Goal: Information Seeking & Learning: Learn about a topic

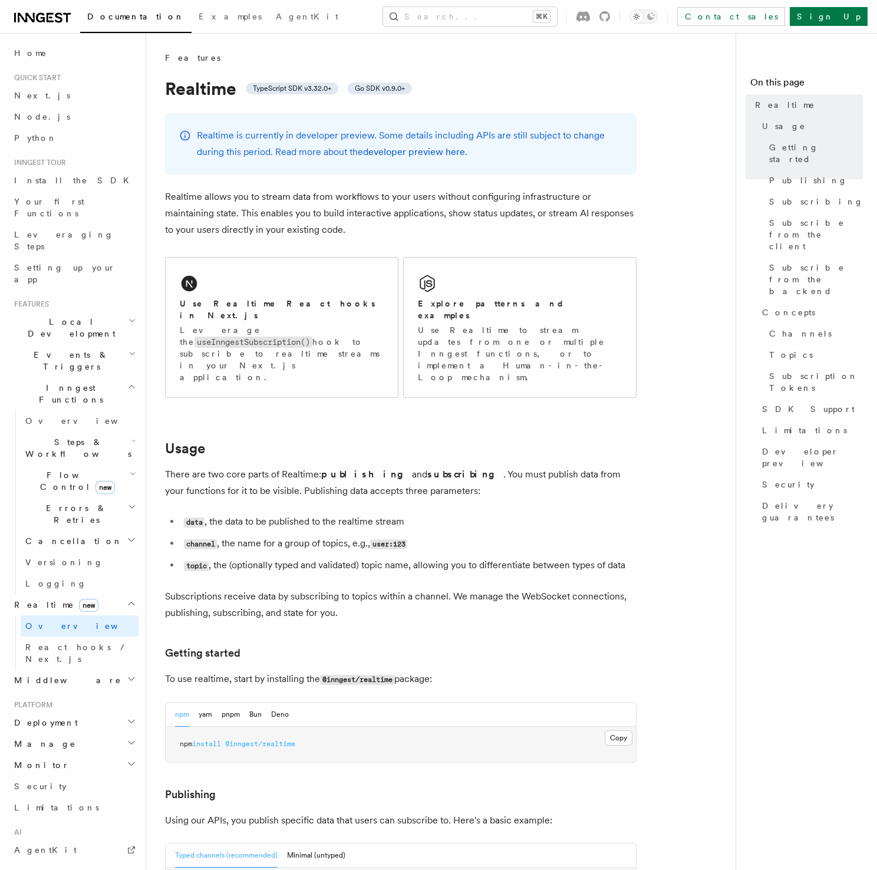
click at [397, 228] on p "Realtime allows you to stream data from workflows to your users without configu…" at bounding box center [401, 214] width 472 height 50
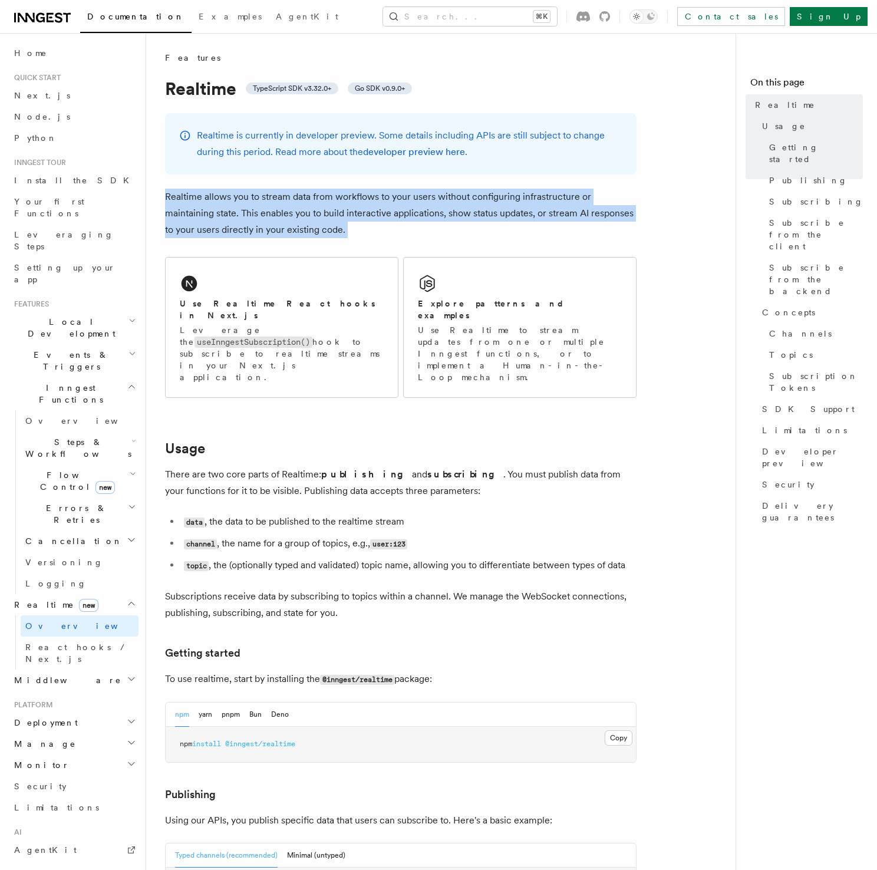
click at [397, 228] on p "Realtime allows you to stream data from workflows to your users without configu…" at bounding box center [401, 214] width 472 height 50
click at [402, 225] on p "Realtime allows you to stream data from workflows to your users without configu…" at bounding box center [401, 214] width 472 height 50
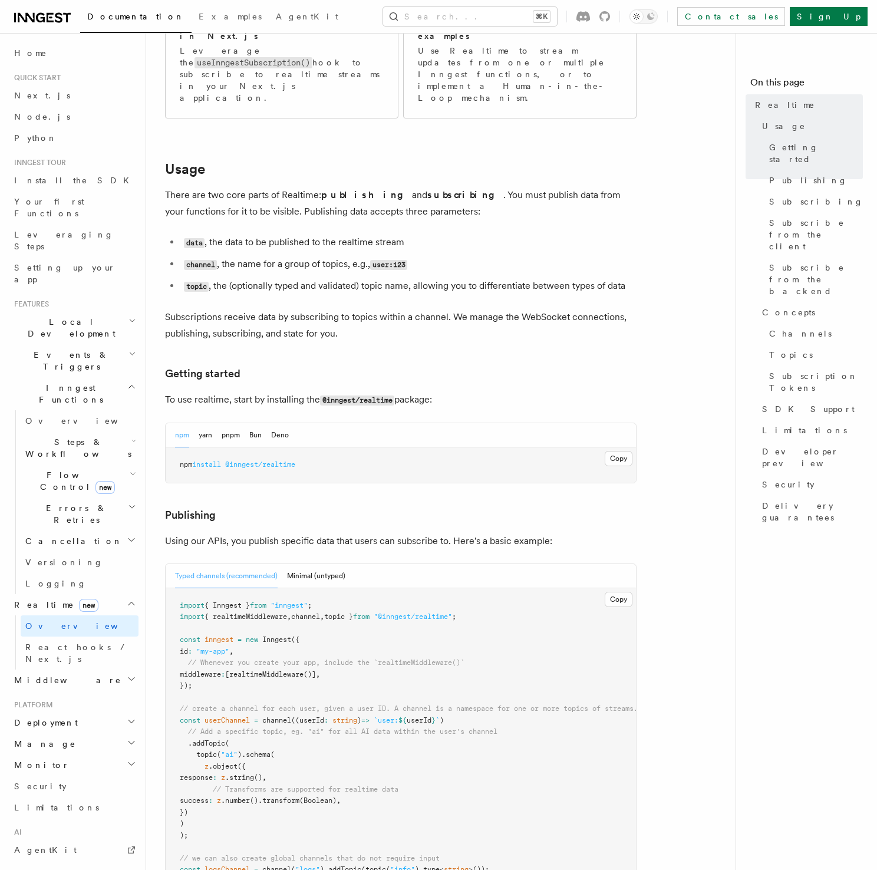
scroll to position [281, 0]
click at [429, 307] on p "Subscriptions receive data by subscribing to topics within a channel. We manage…" at bounding box center [401, 323] width 472 height 33
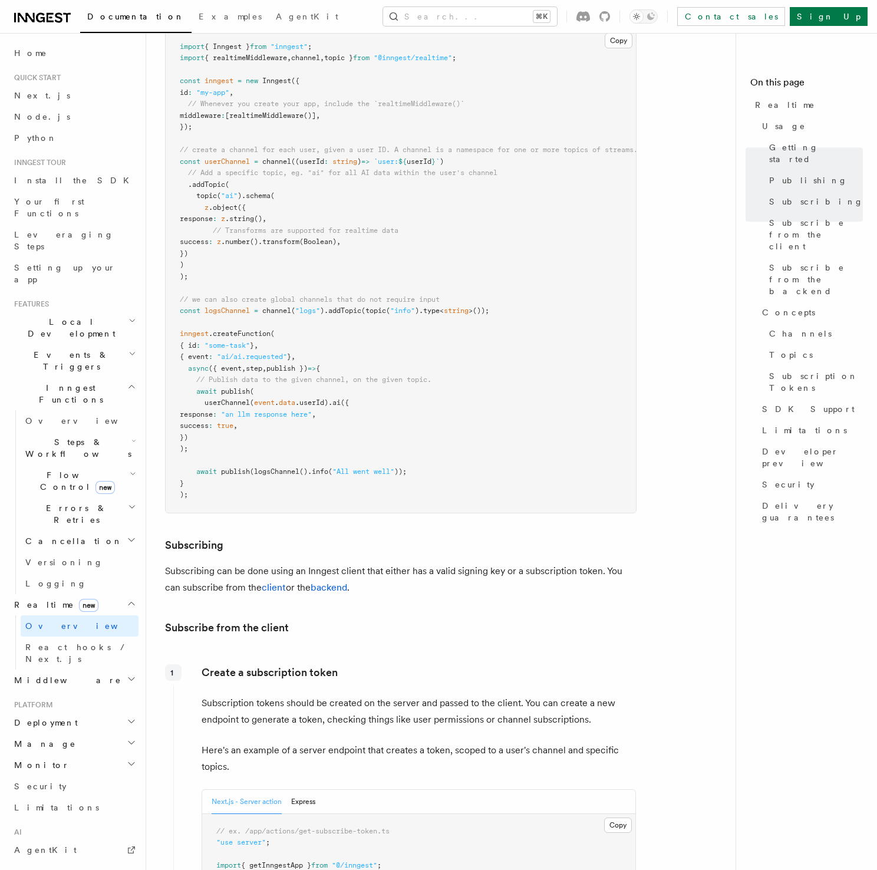
scroll to position [880, 0]
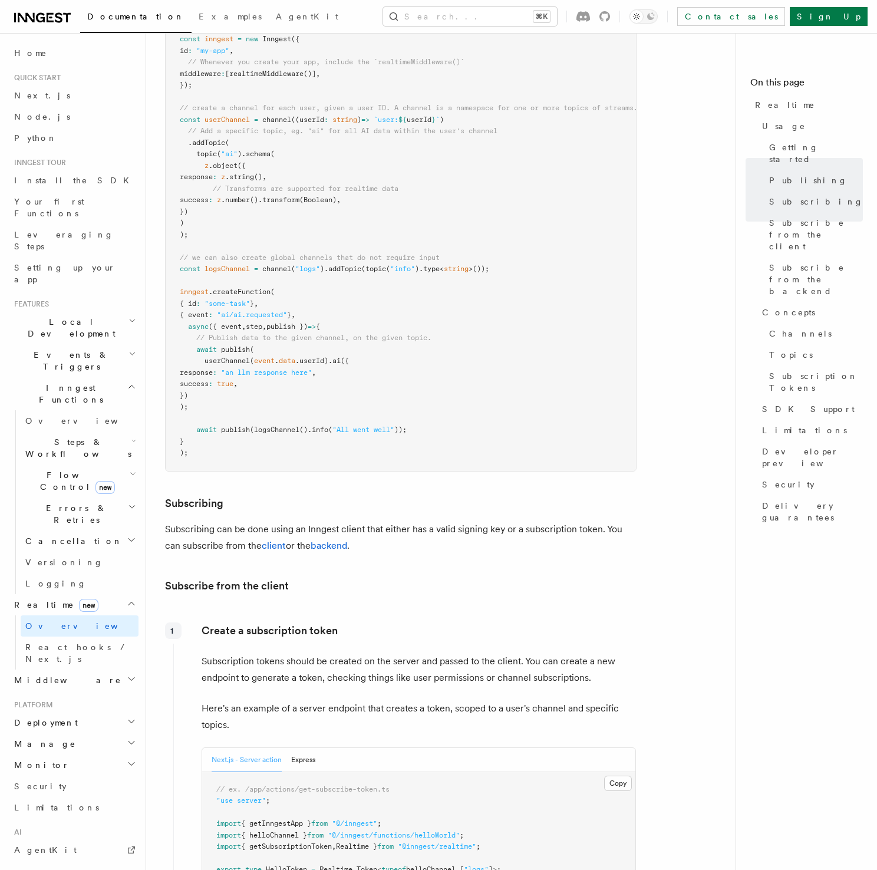
click at [618, 342] on pre "import { Inngest } from "inngest" ; import { realtimeMiddleware , channel , top…" at bounding box center [401, 229] width 470 height 483
click at [493, 28] on div "Documentation Examples AgentKit Search... ⌘K Contact sales Sign Up" at bounding box center [438, 16] width 877 height 33
click at [492, 22] on button "Search... ⌘K" at bounding box center [470, 16] width 174 height 19
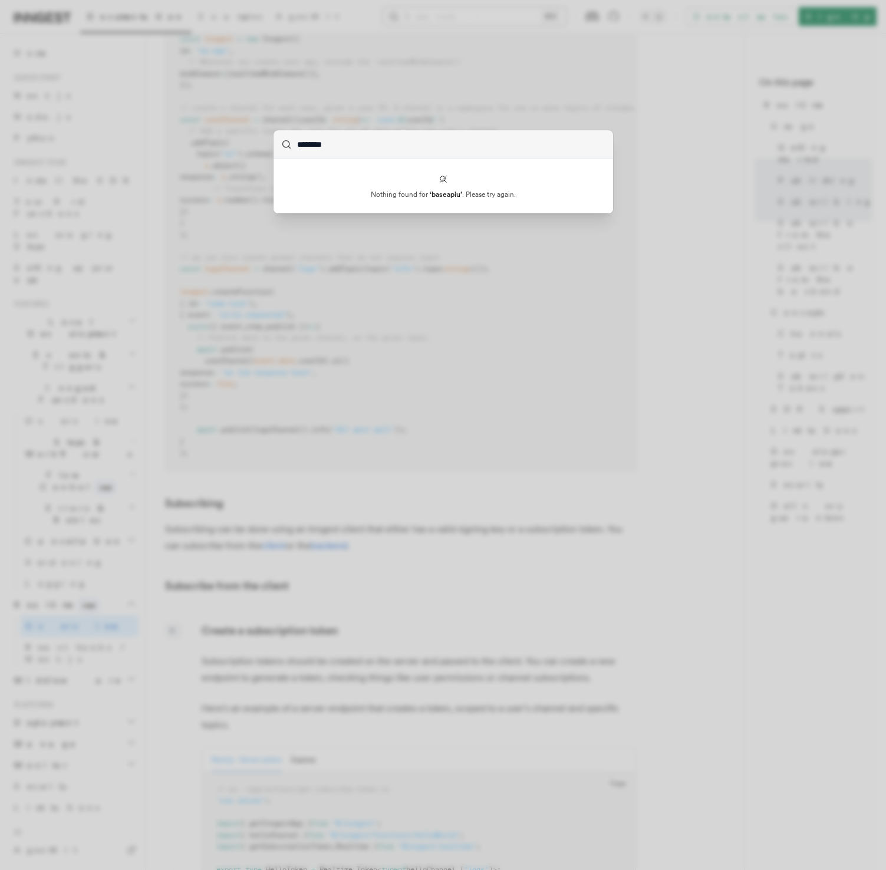
type input "*******"
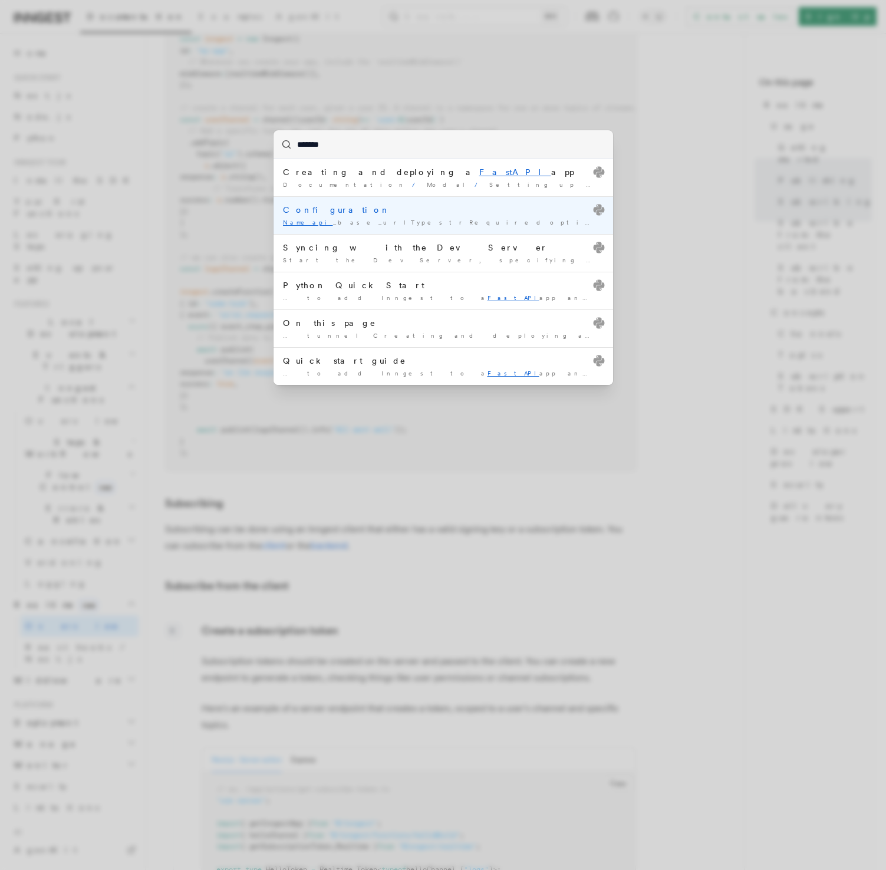
click at [382, 216] on li "Configuration Nameapi _base_urlTypestrRequiredoptionalDescriptionOverride the d…" at bounding box center [444, 215] width 340 height 38
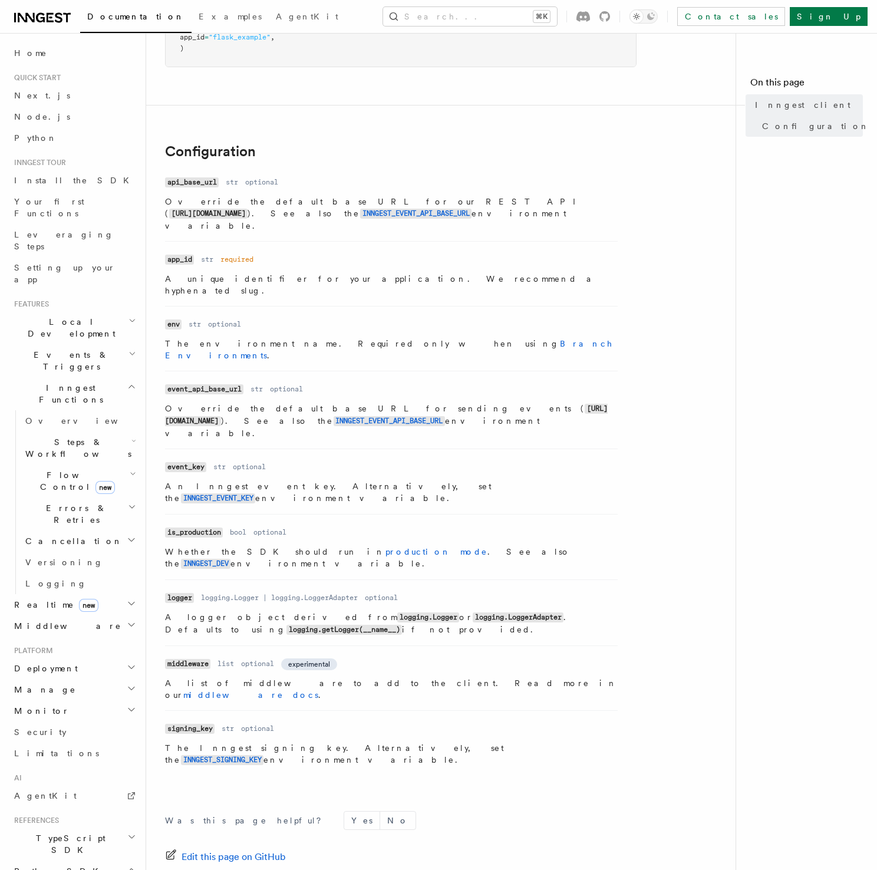
scroll to position [199, 0]
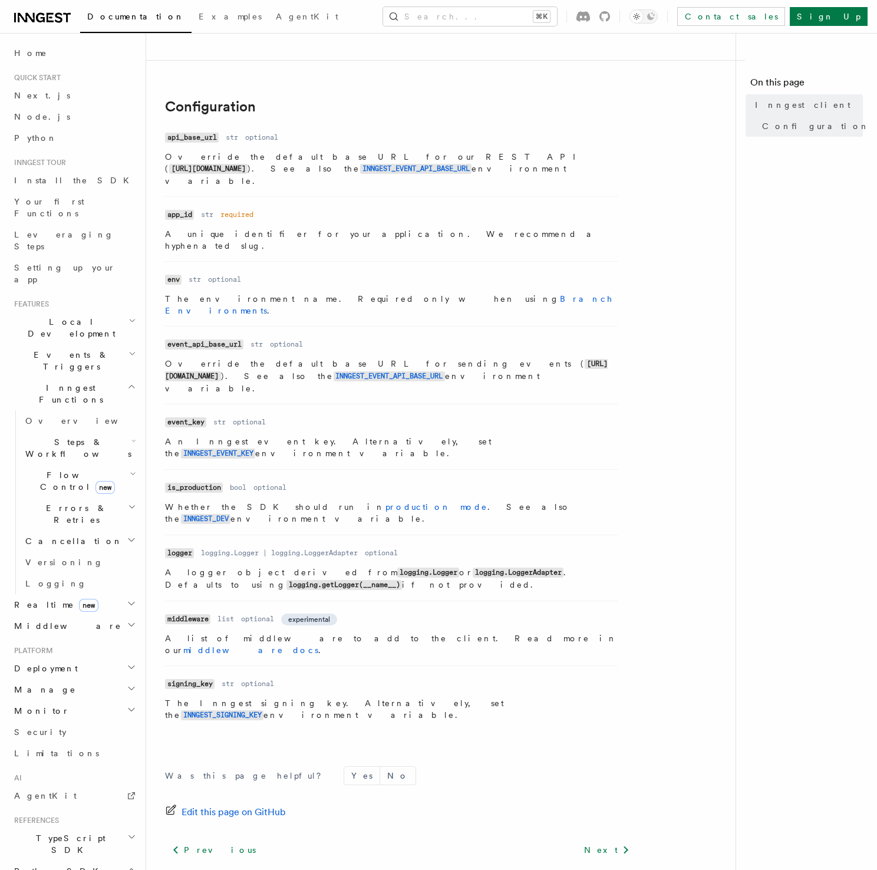
click at [62, 816] on h2 "References" at bounding box center [73, 820] width 129 height 9
click at [66, 828] on h2 "TypeScript SDK" at bounding box center [73, 844] width 129 height 33
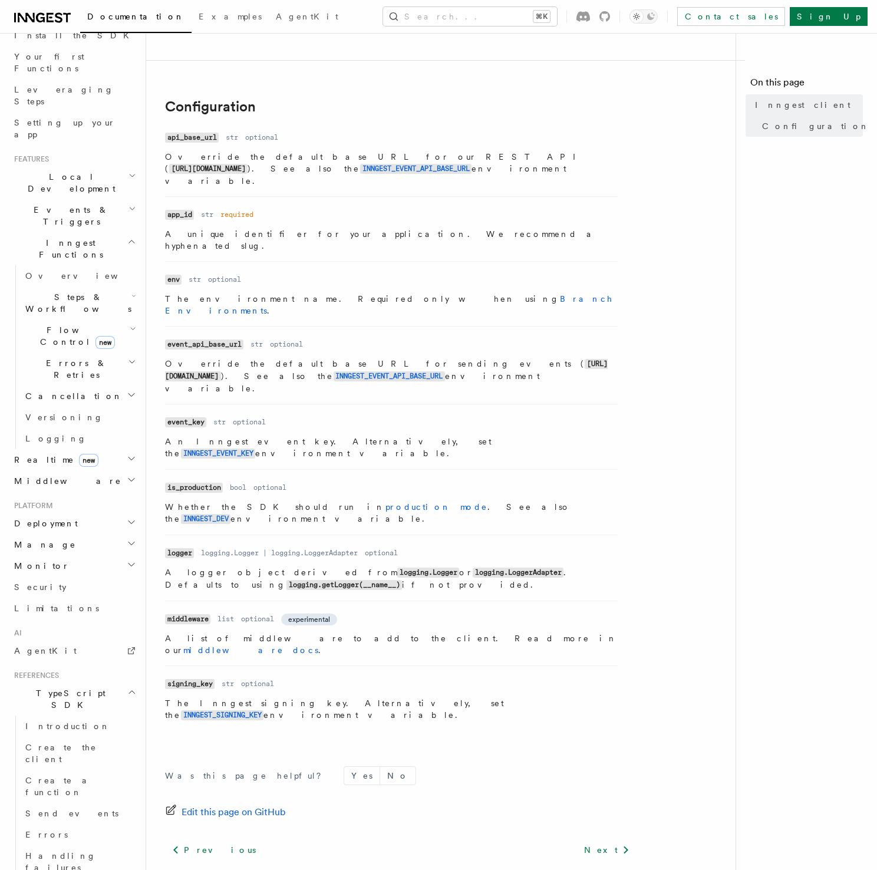
scroll to position [169, 0]
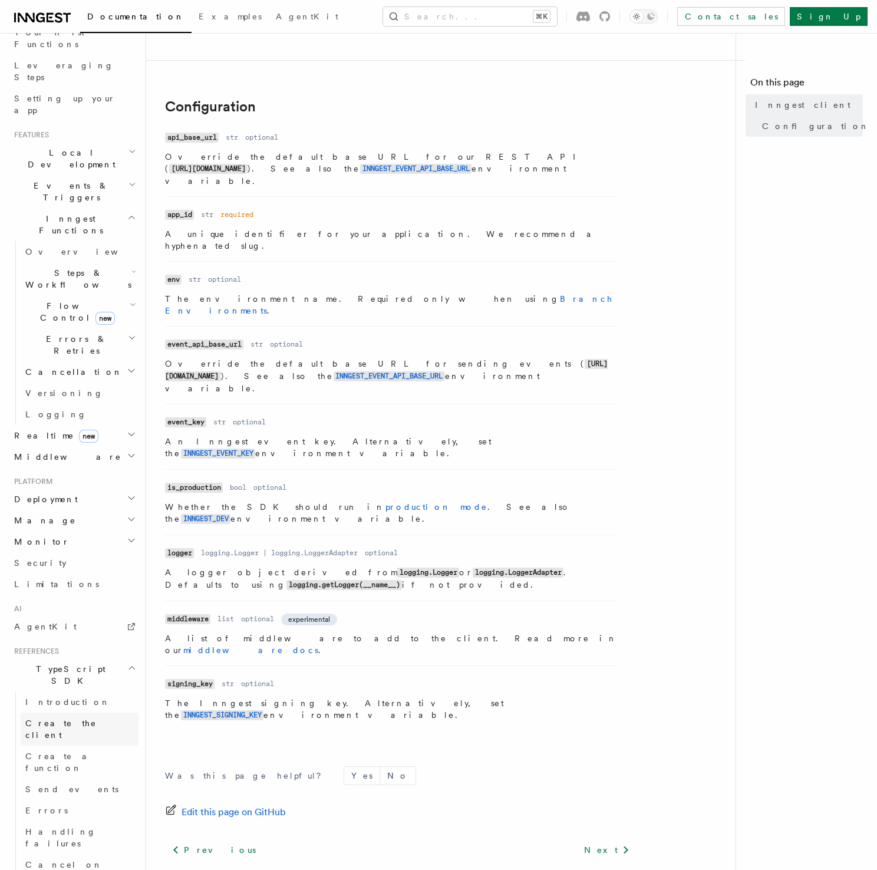
click at [64, 719] on span "Create the client" at bounding box center [60, 729] width 71 height 21
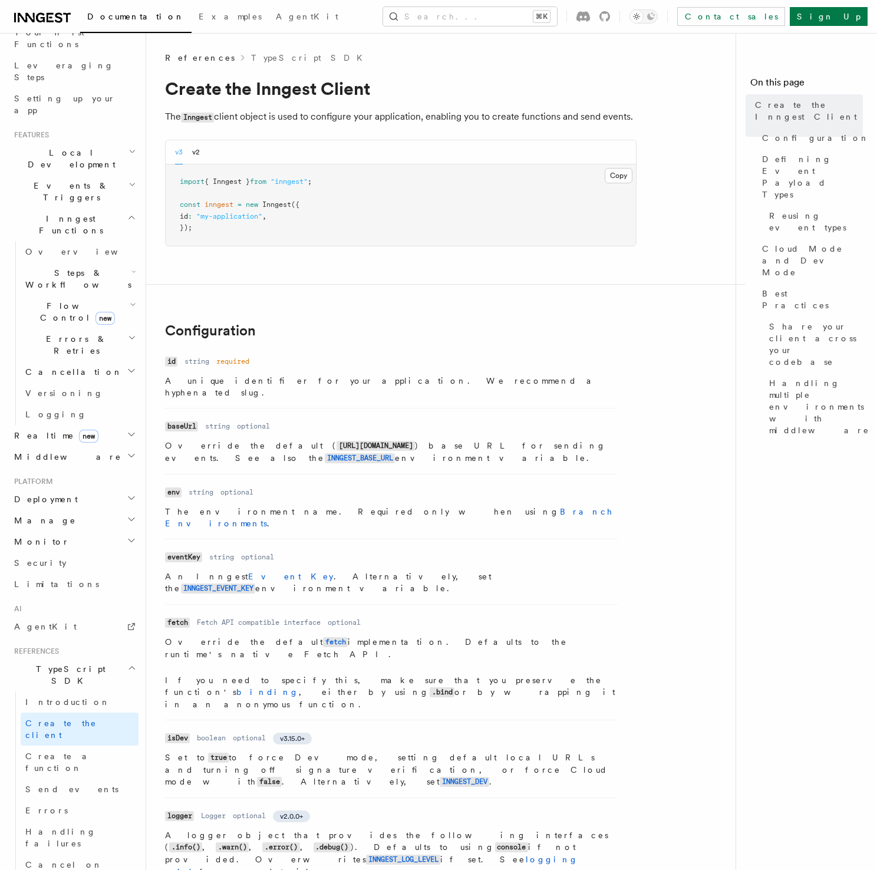
click at [444, 327] on h2 "Configuration" at bounding box center [401, 330] width 472 height 17
click at [383, 326] on h2 "Configuration" at bounding box center [401, 330] width 472 height 17
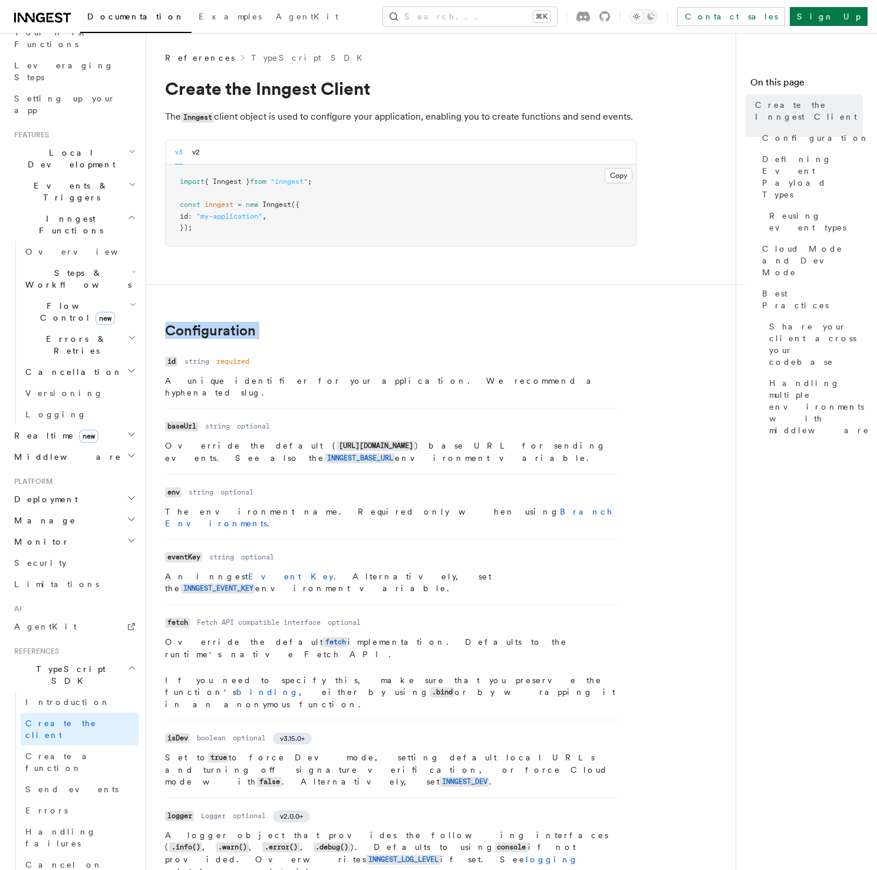
click at [401, 325] on h2 "Configuration" at bounding box center [401, 330] width 472 height 17
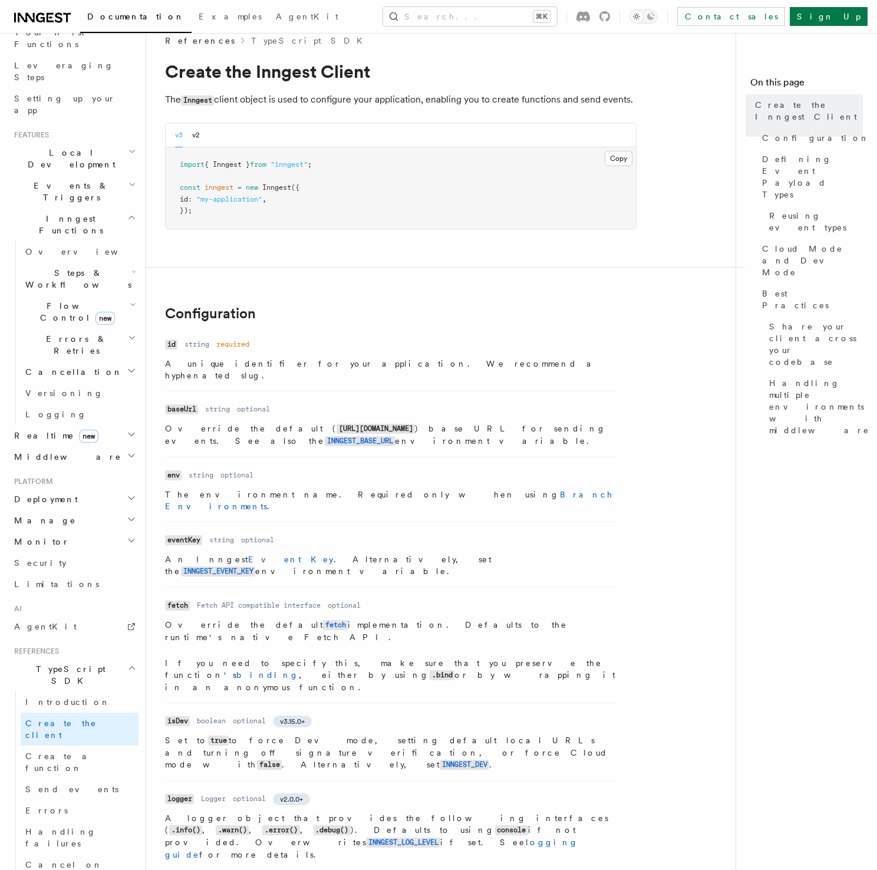
scroll to position [124, 0]
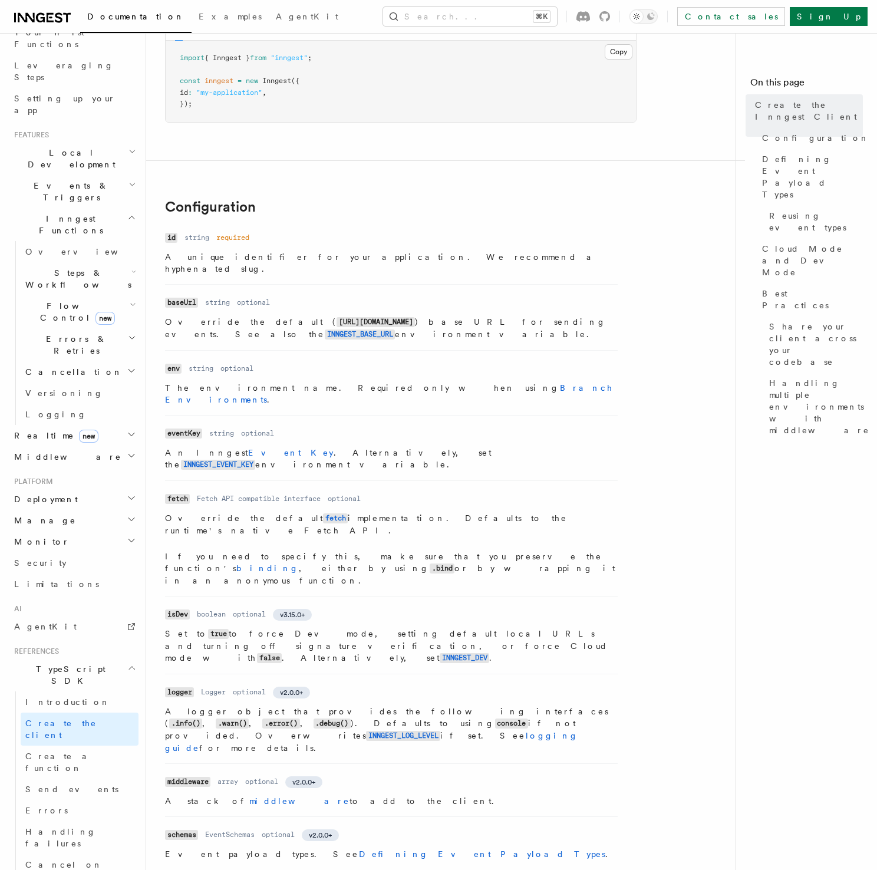
click at [462, 249] on dl "Name id Type string Required required Description A unique identifier for your …" at bounding box center [391, 251] width 453 height 45
click at [473, 261] on p "A unique identifier for your application. We recommend a hyphenated slug." at bounding box center [391, 263] width 453 height 24
click at [391, 316] on p "Override the default ( [URL][DOMAIN_NAME] ) base URL for sending events. See al…" at bounding box center [391, 328] width 453 height 25
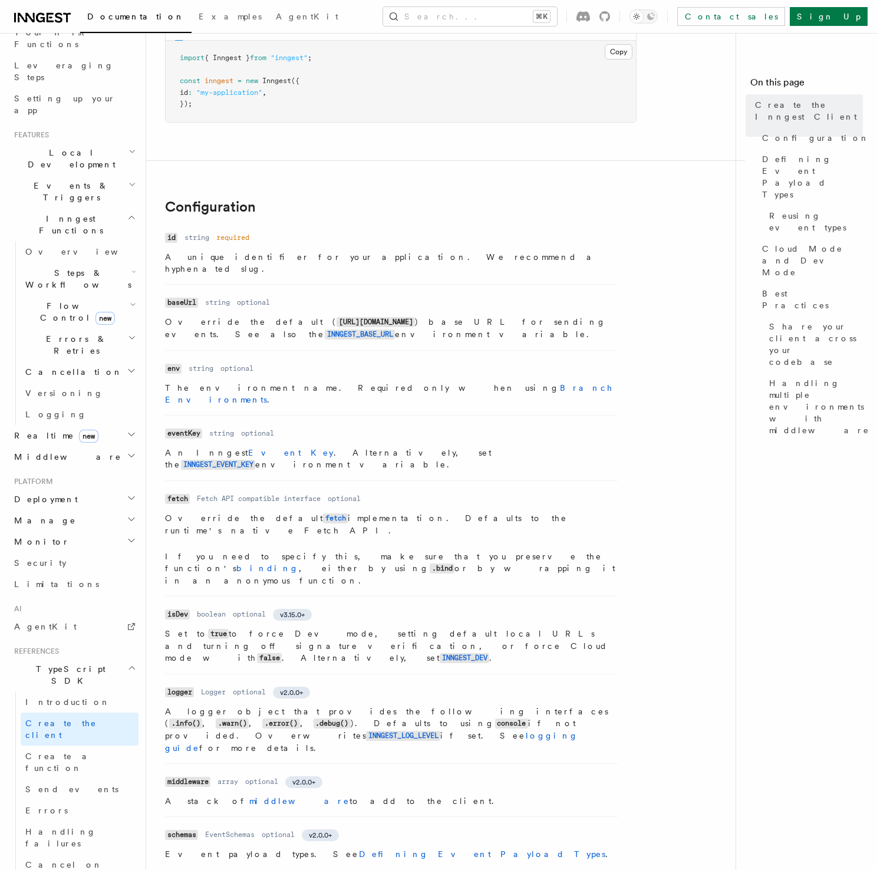
click at [391, 316] on p "Override the default ( [URL][DOMAIN_NAME] ) base URL for sending events. See al…" at bounding box center [391, 328] width 453 height 25
click at [393, 320] on p "Override the default ( [URL][DOMAIN_NAME] ) base URL for sending events. See al…" at bounding box center [391, 328] width 453 height 25
click at [392, 320] on p "Override the default ( [URL][DOMAIN_NAME] ) base URL for sending events. See al…" at bounding box center [391, 328] width 453 height 25
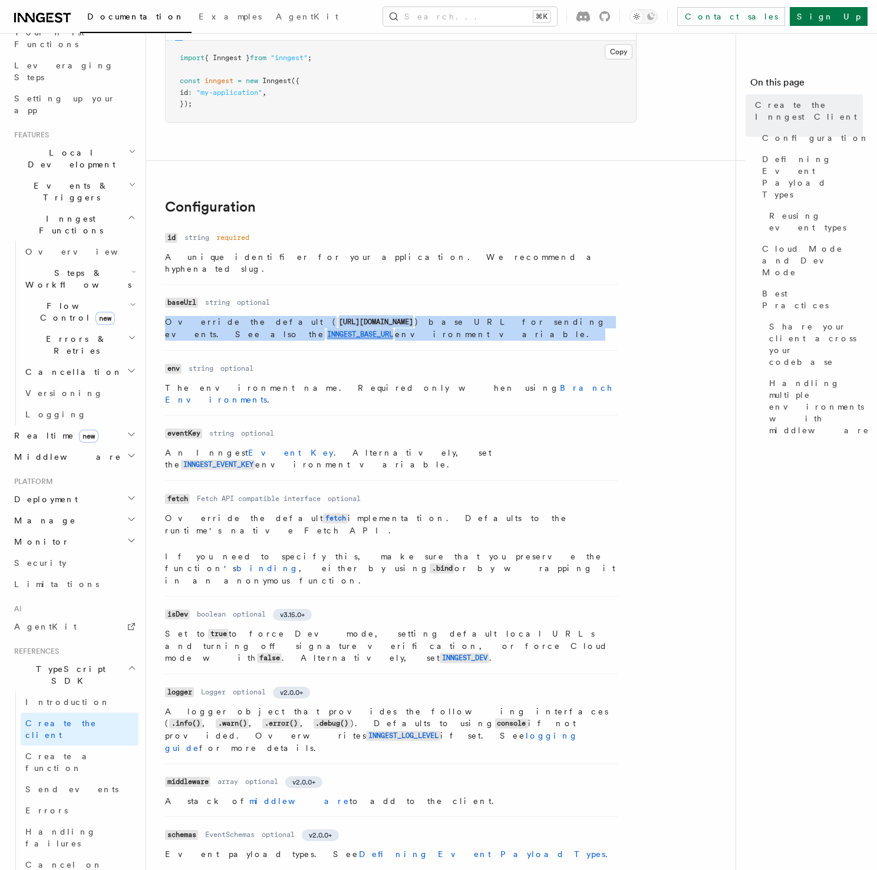
click at [392, 320] on p "Override the default ( [URL][DOMAIN_NAME] ) base URL for sending events. See al…" at bounding box center [391, 328] width 453 height 25
click at [397, 319] on p "Override the default ( [URL][DOMAIN_NAME] ) base URL for sending events. See al…" at bounding box center [391, 328] width 453 height 25
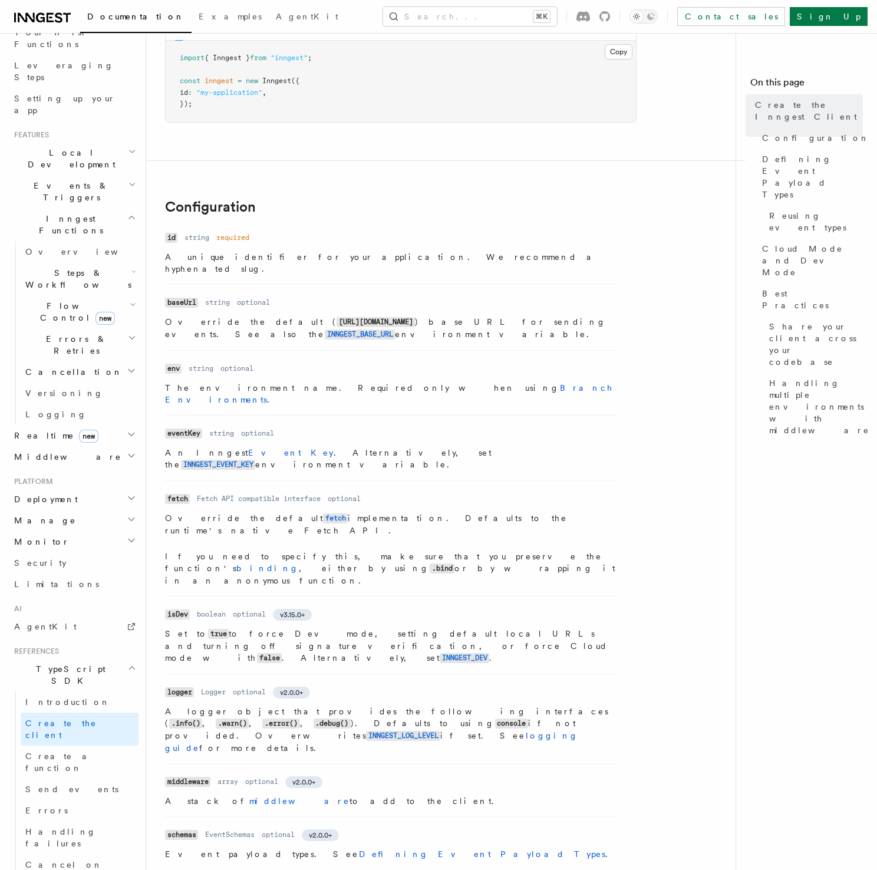
click at [397, 319] on p "Override the default ( [URL][DOMAIN_NAME] ) base URL for sending events. See al…" at bounding box center [391, 328] width 453 height 25
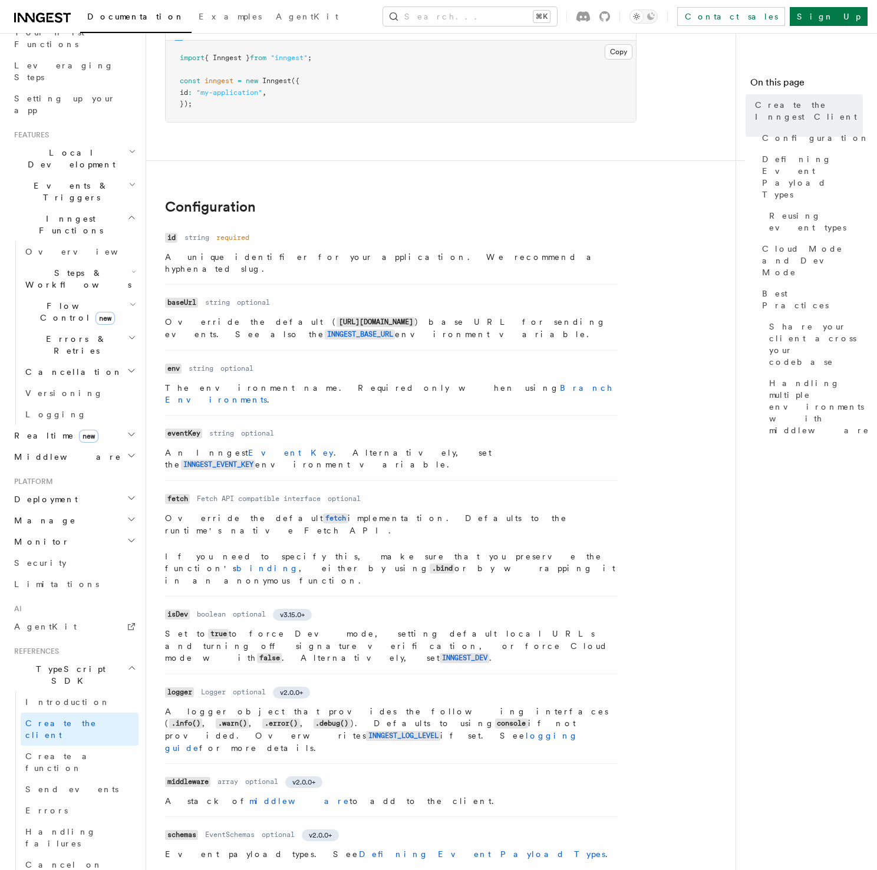
click at [397, 319] on p "Override the default ( [URL][DOMAIN_NAME] ) base URL for sending events. See al…" at bounding box center [391, 328] width 453 height 25
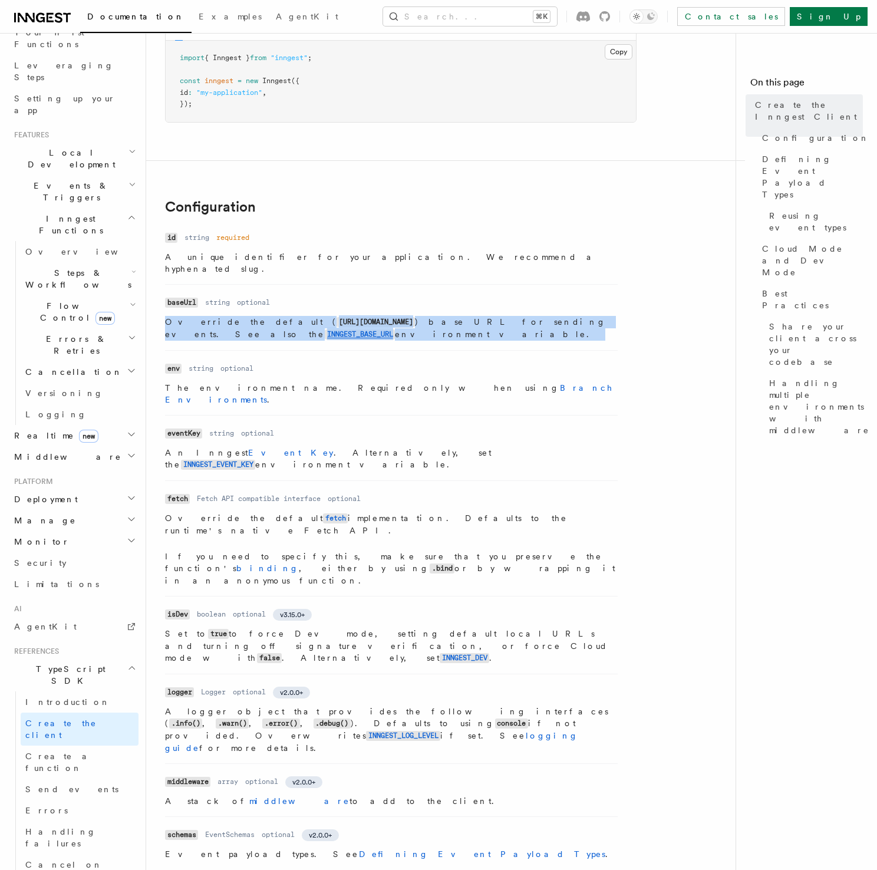
click at [397, 319] on p "Override the default ( [URL][DOMAIN_NAME] ) base URL for sending events. See al…" at bounding box center [391, 328] width 453 height 25
click at [395, 318] on p "Override the default ( [URL][DOMAIN_NAME] ) base URL for sending events. See al…" at bounding box center [391, 328] width 453 height 25
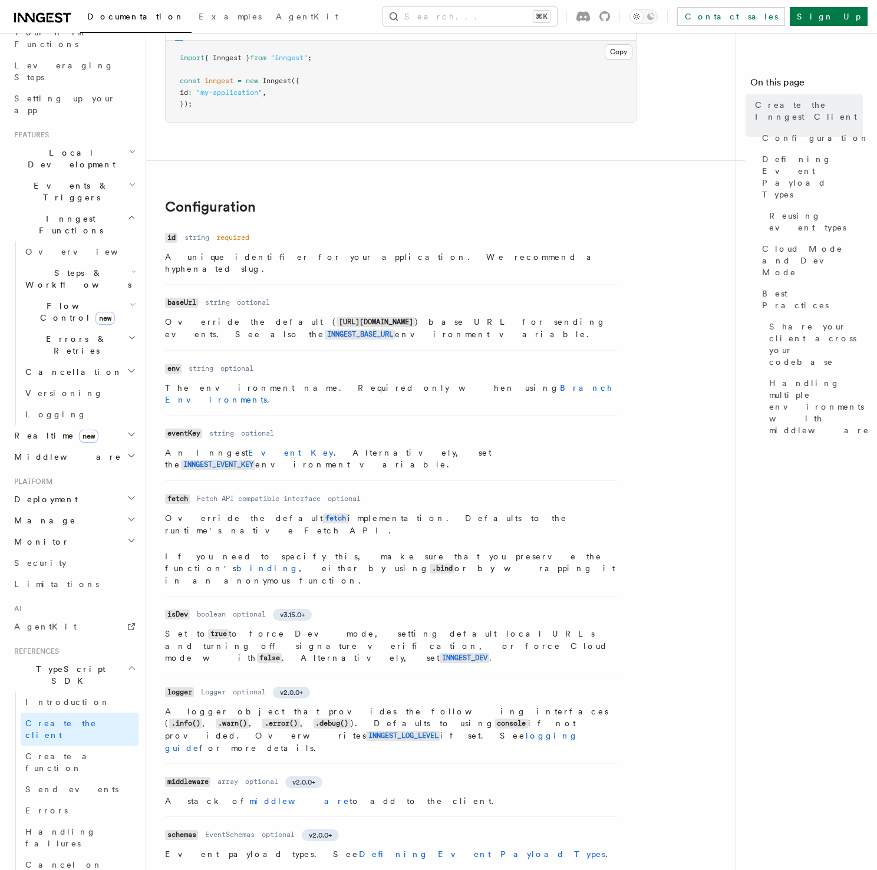
click at [476, 490] on dl "Name fetch Type Fetch API compatible interface Required optional Description Ov…" at bounding box center [391, 538] width 453 height 96
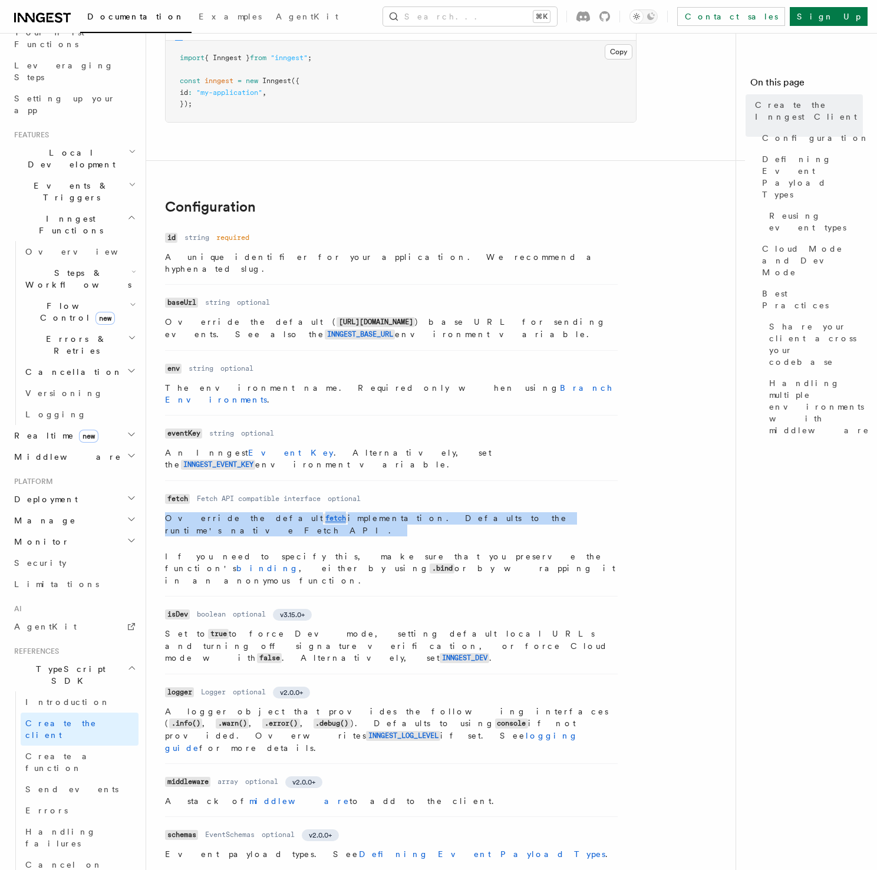
click at [476, 490] on dl "Name fetch Type Fetch API compatible interface Required optional Description Ov…" at bounding box center [391, 538] width 453 height 96
click at [482, 490] on dl "Name fetch Type Fetch API compatible interface Required optional Description Ov…" at bounding box center [391, 538] width 453 height 96
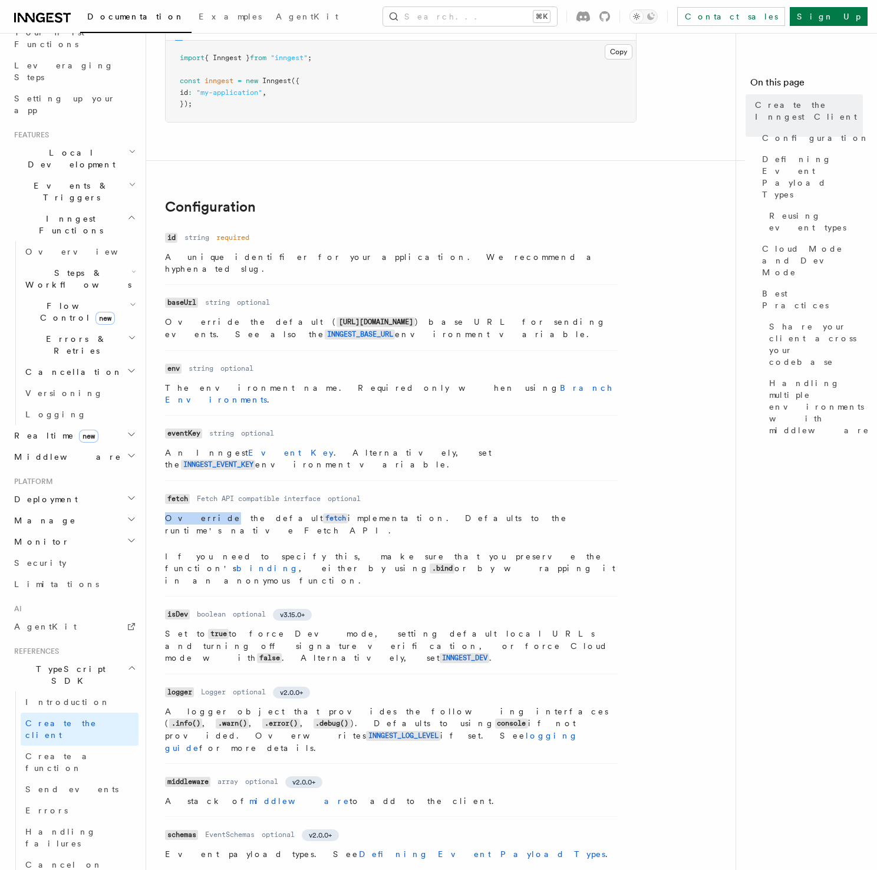
click at [482, 490] on dl "Name fetch Type Fetch API compatible interface Required optional Description Ov…" at bounding box center [391, 538] width 453 height 96
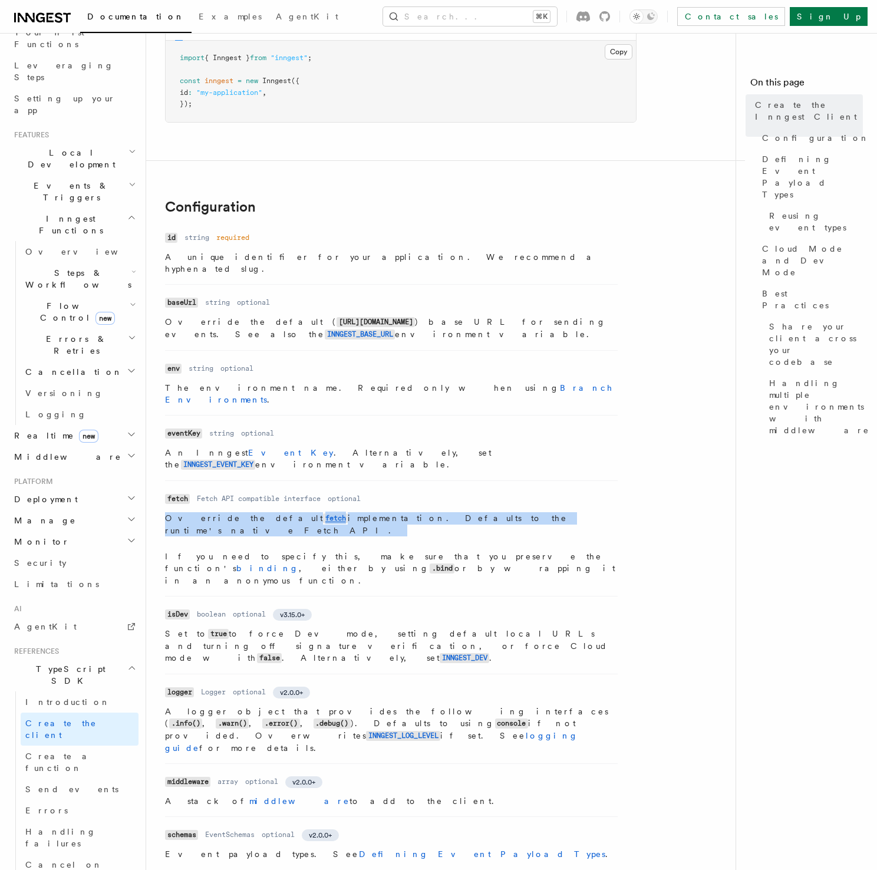
click at [482, 490] on dl "Name fetch Type Fetch API compatible interface Required optional Description Ov…" at bounding box center [391, 538] width 453 height 96
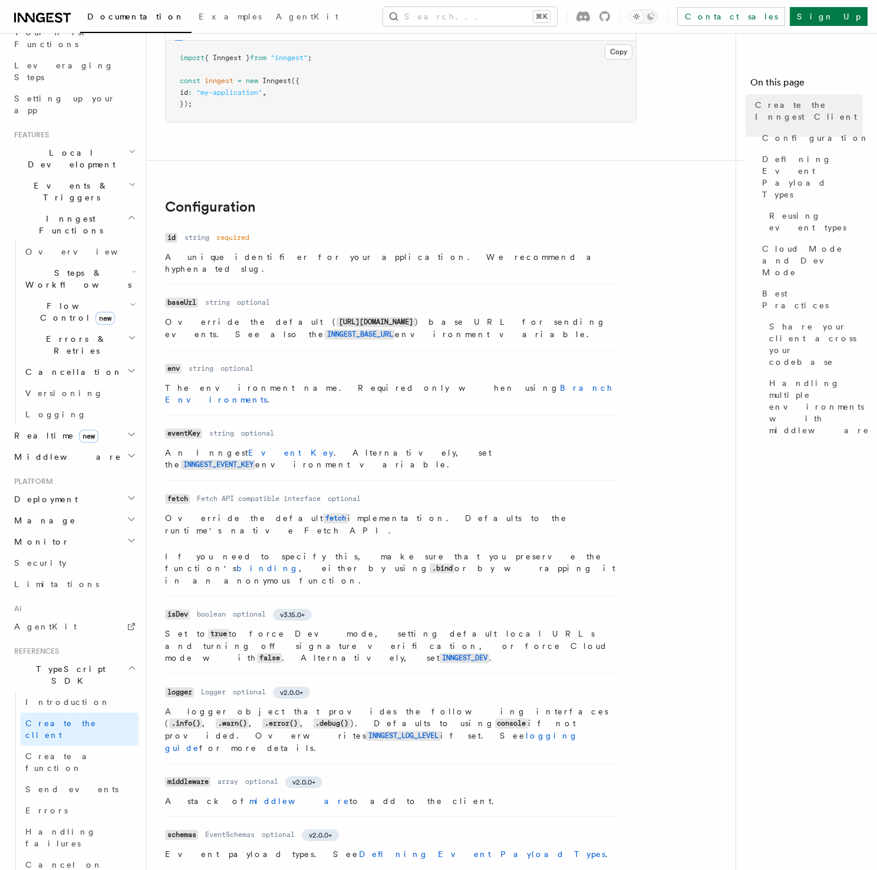
click at [291, 494] on dd "Fetch API compatible interface" at bounding box center [259, 498] width 124 height 9
click at [351, 494] on dd "optional" at bounding box center [344, 498] width 33 height 9
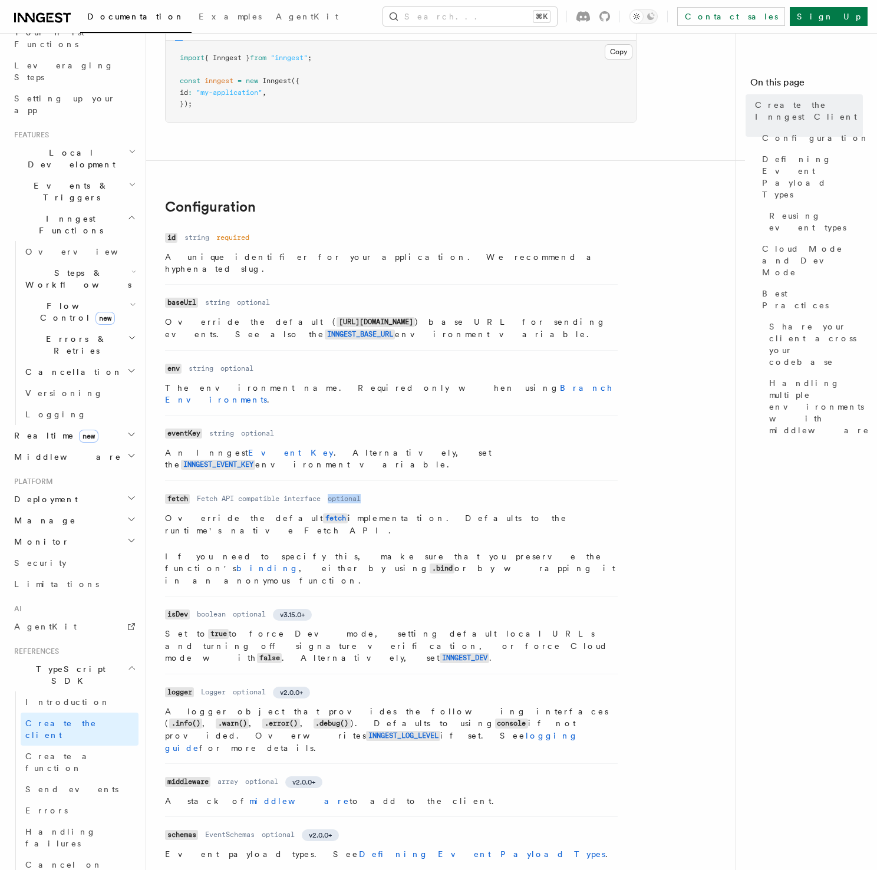
click at [351, 494] on dd "optional" at bounding box center [344, 498] width 33 height 9
click at [415, 490] on dl "Name fetch Type Fetch API compatible interface Required optional Description Ov…" at bounding box center [391, 538] width 453 height 96
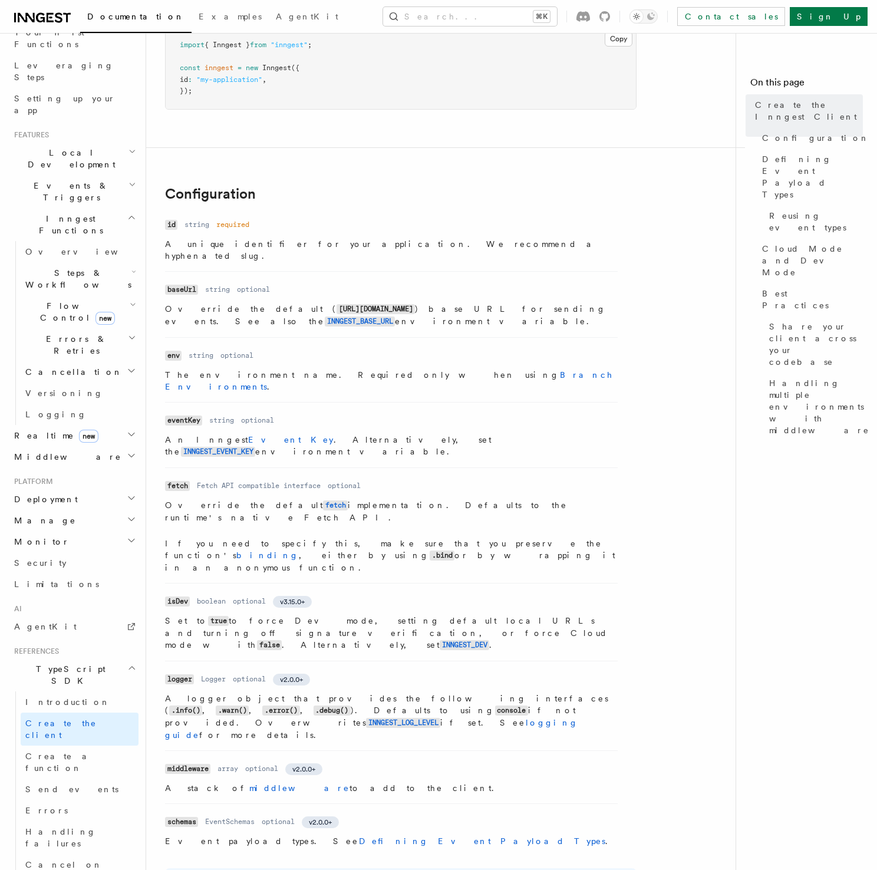
scroll to position [141, 0]
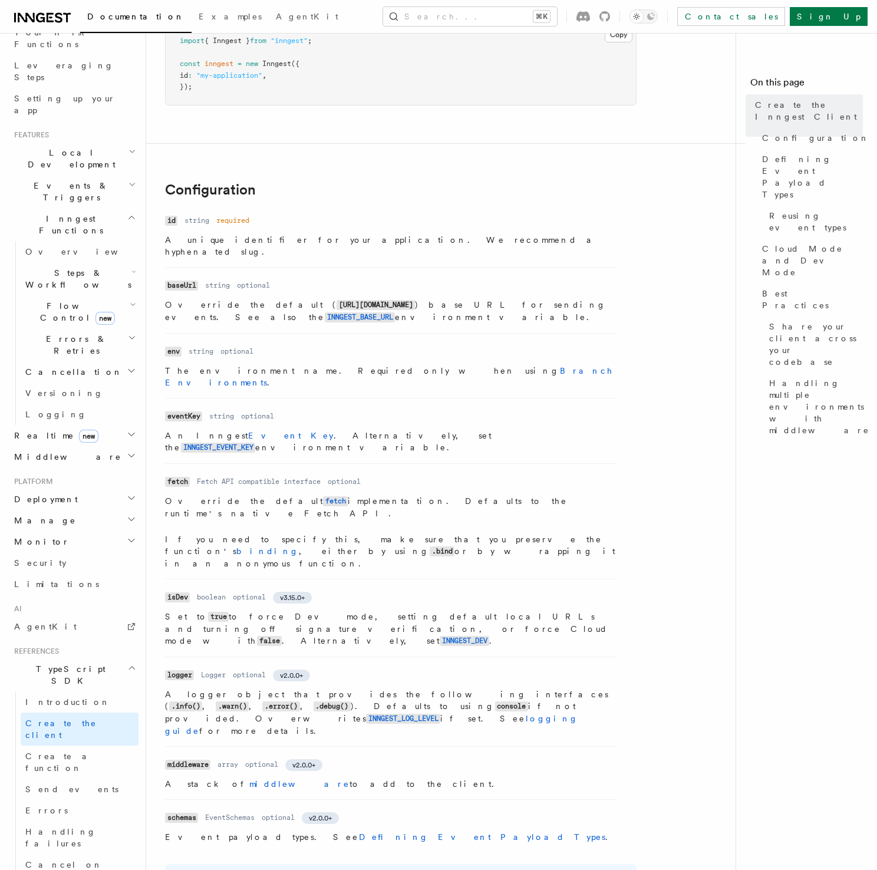
click at [276, 534] on p "If you need to specify this, make sure that you preserve the function's binding…" at bounding box center [391, 552] width 453 height 36
drag, startPoint x: 272, startPoint y: 500, endPoint x: 166, endPoint y: 489, distance: 107.3
click at [166, 534] on p "If you need to specify this, make sure that you preserve the function's binding…" at bounding box center [391, 552] width 453 height 36
click at [275, 534] on p "If you need to specify this, make sure that you preserve the function's binding…" at bounding box center [391, 552] width 453 height 36
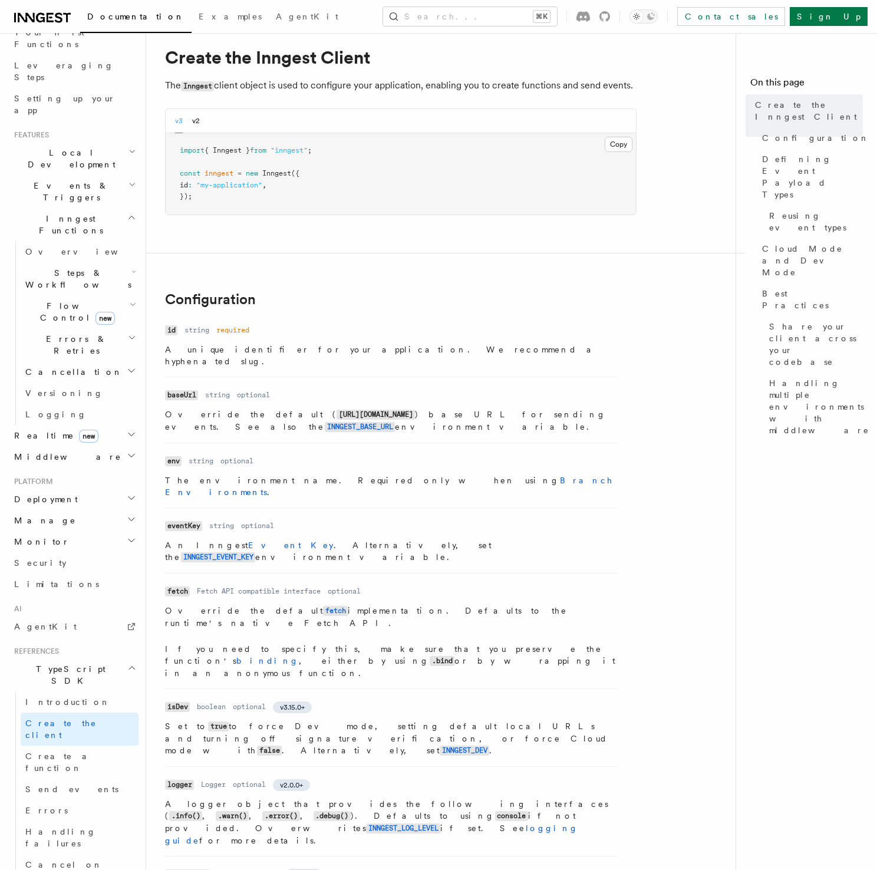
scroll to position [24, 0]
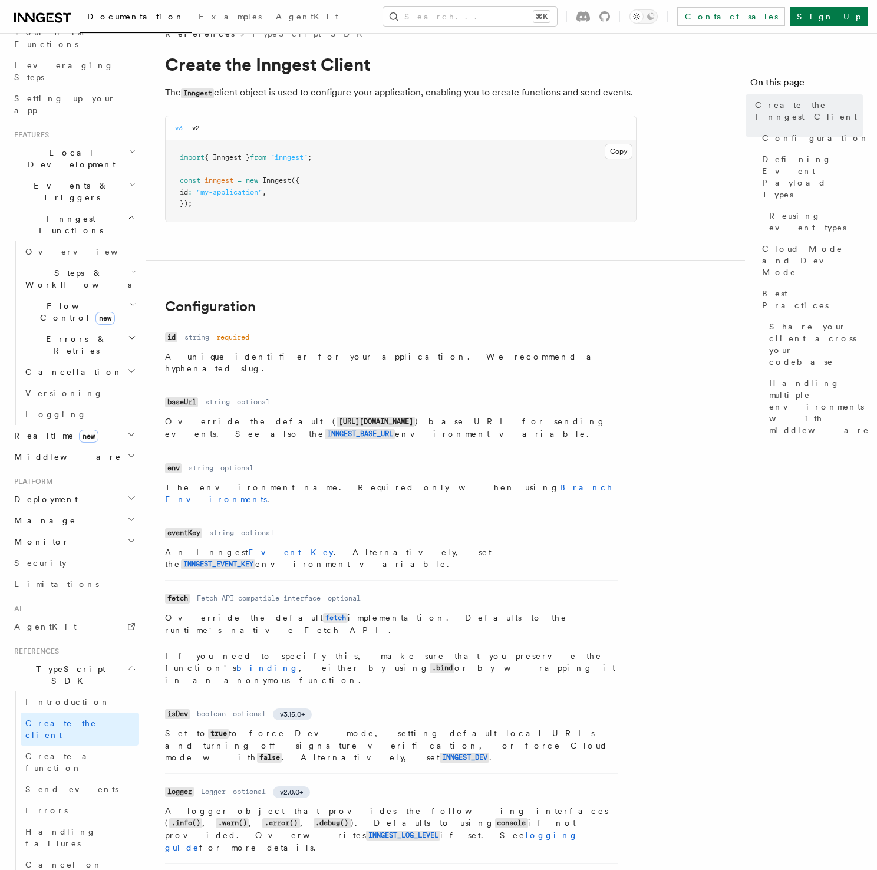
click at [322, 460] on dl "Name env Type string Required optional Description The environment name. Requir…" at bounding box center [391, 482] width 453 height 45
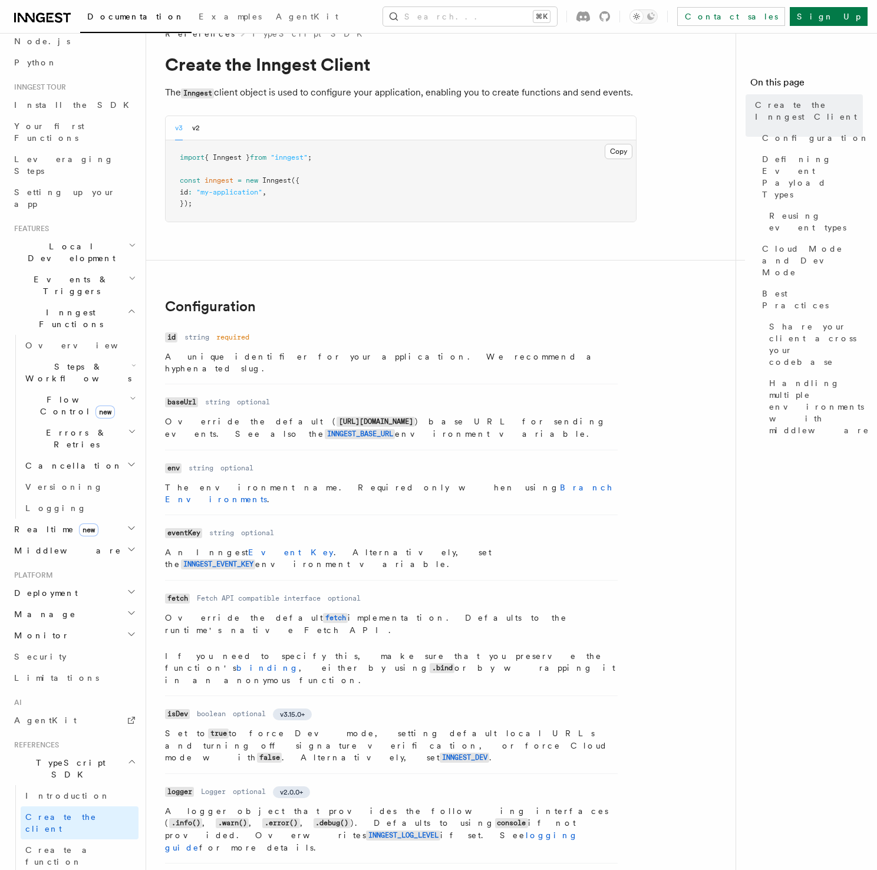
scroll to position [64, 0]
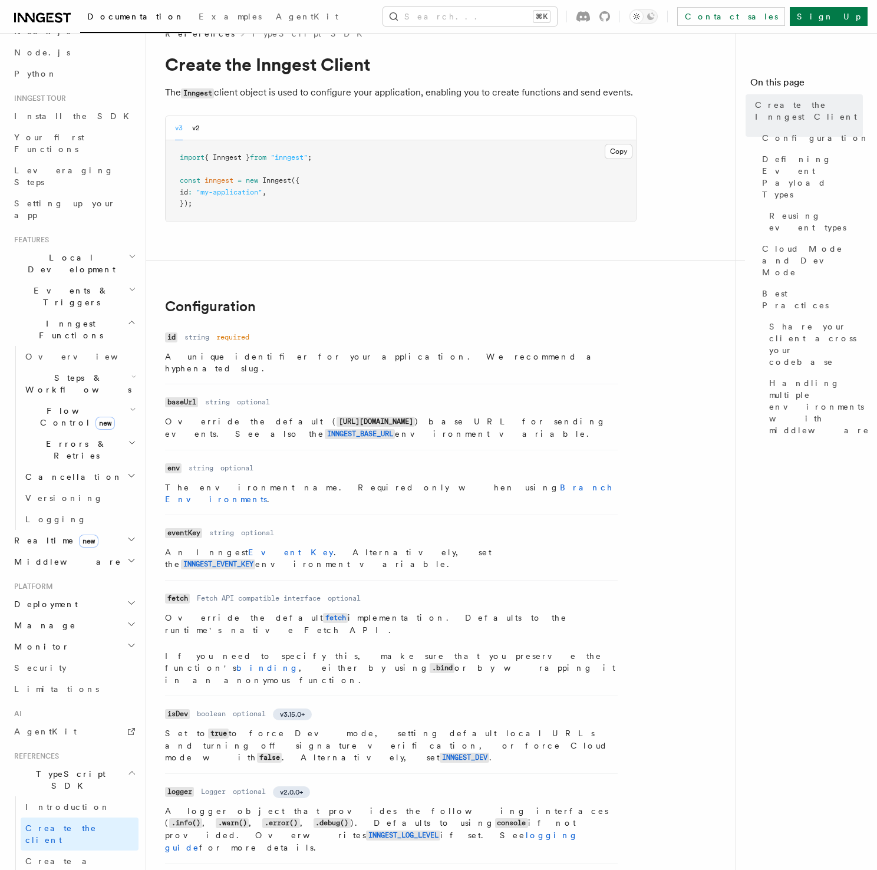
click at [79, 535] on span "new" at bounding box center [88, 541] width 19 height 13
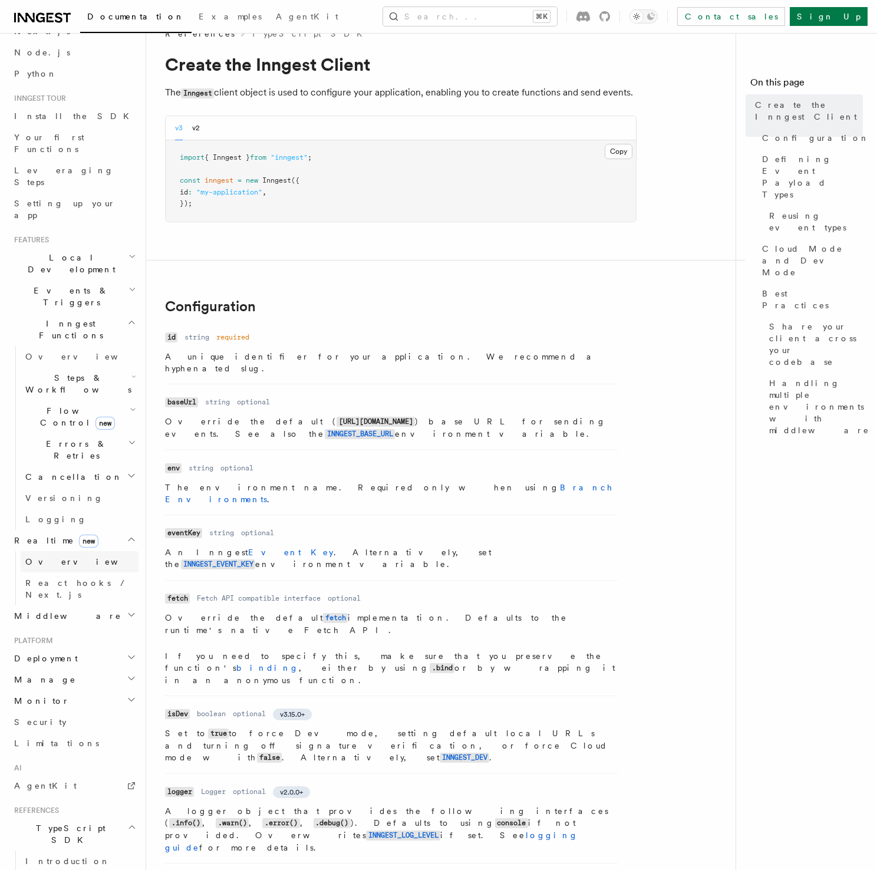
click at [75, 551] on link "Overview" at bounding box center [80, 561] width 118 height 21
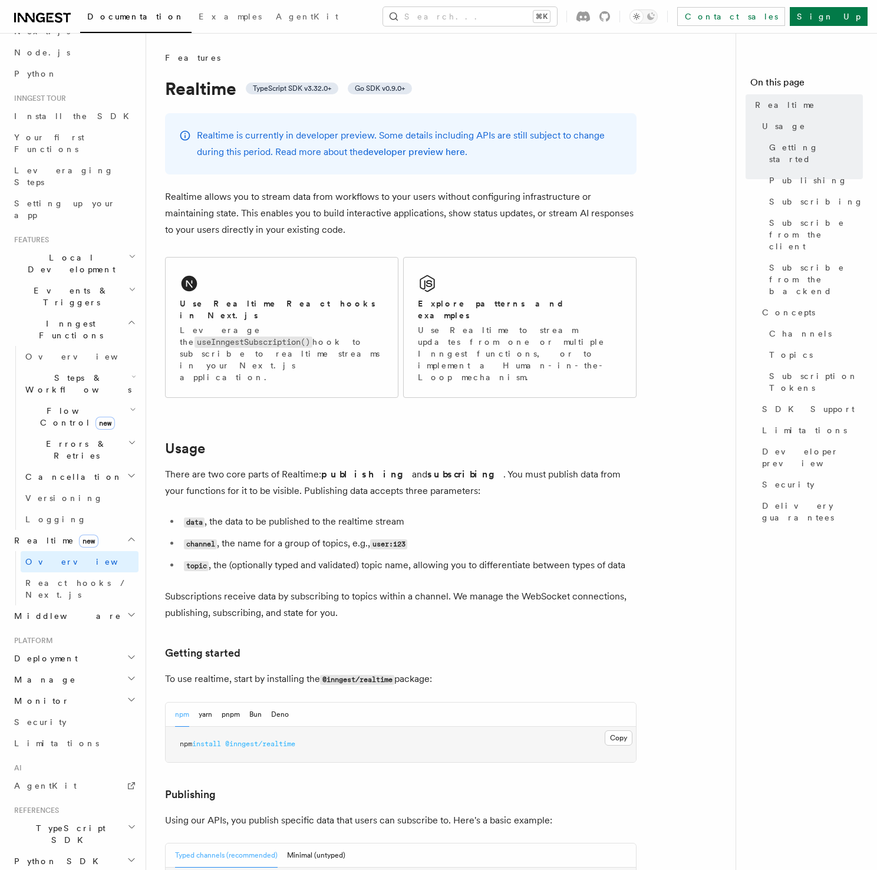
click at [391, 223] on p "Realtime allows you to stream data from workflows to your users without configu…" at bounding box center [401, 214] width 472 height 50
click at [405, 226] on p "Realtime allows you to stream data from workflows to your users without configu…" at bounding box center [401, 214] width 472 height 50
click at [403, 225] on p "Realtime allows you to stream data from workflows to your users without configu…" at bounding box center [401, 214] width 472 height 50
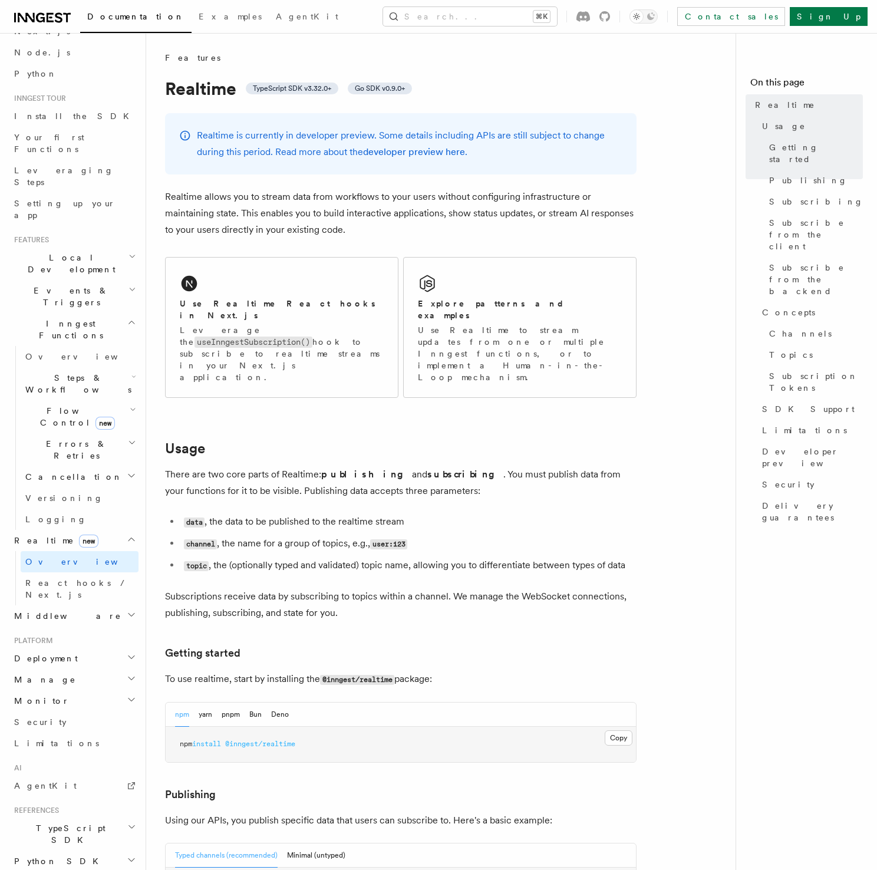
click at [403, 225] on p "Realtime allows you to stream data from workflows to your users without configu…" at bounding box center [401, 214] width 472 height 50
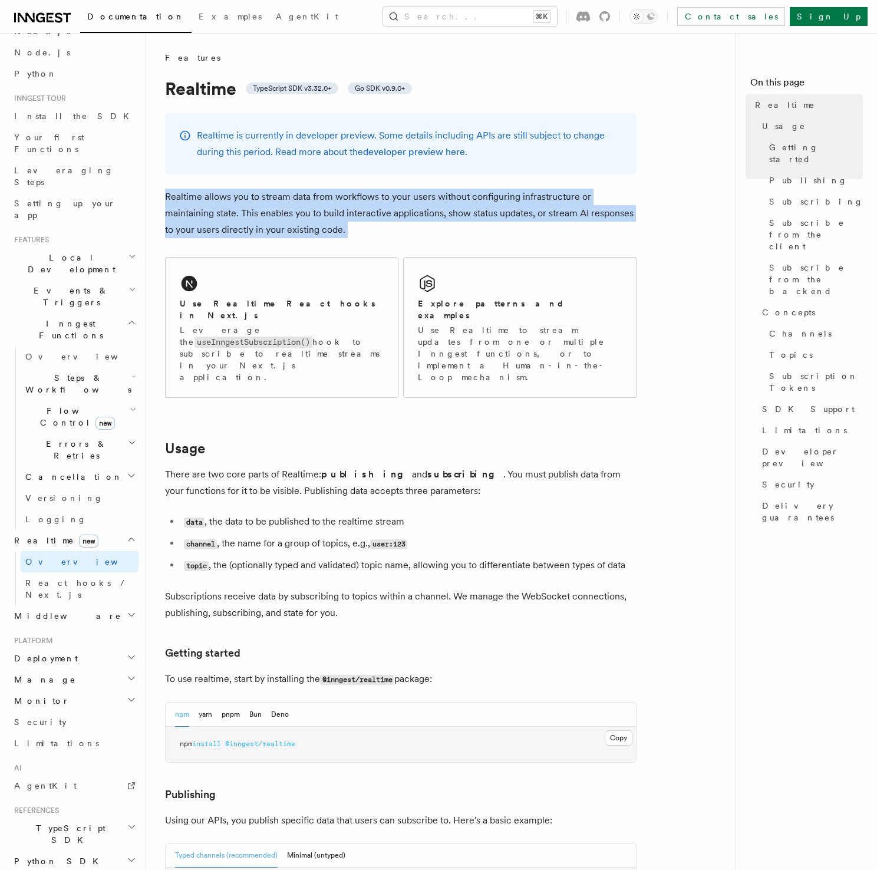
click at [403, 225] on p "Realtime allows you to stream data from workflows to your users without configu…" at bounding box center [401, 214] width 472 height 50
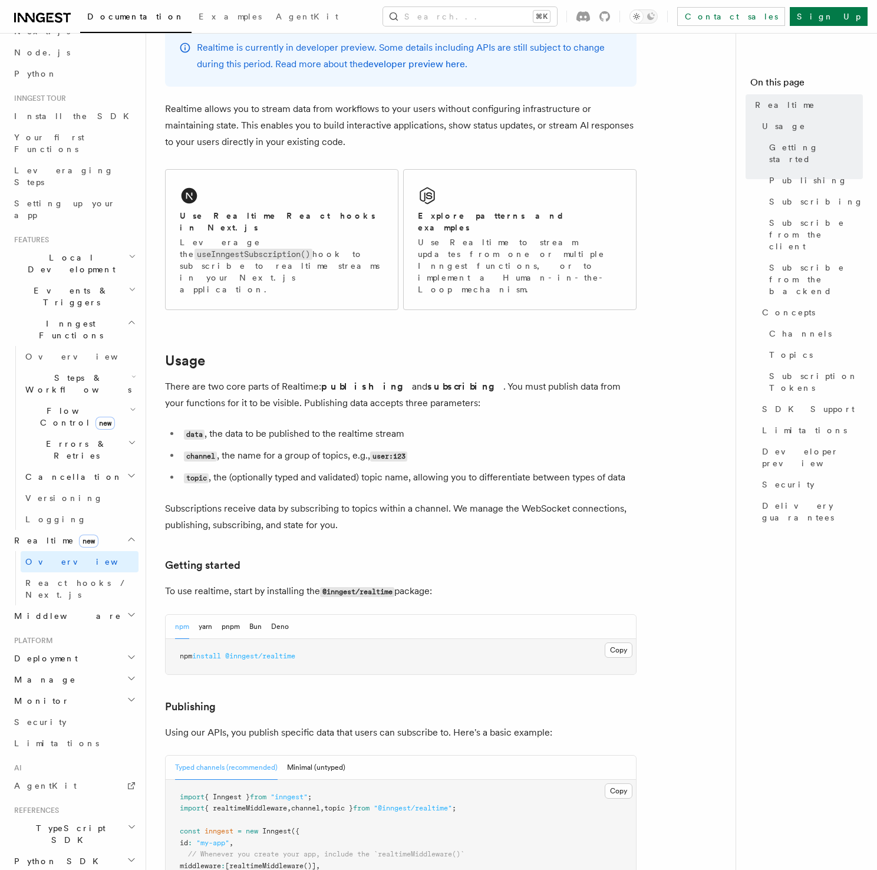
scroll to position [124, 0]
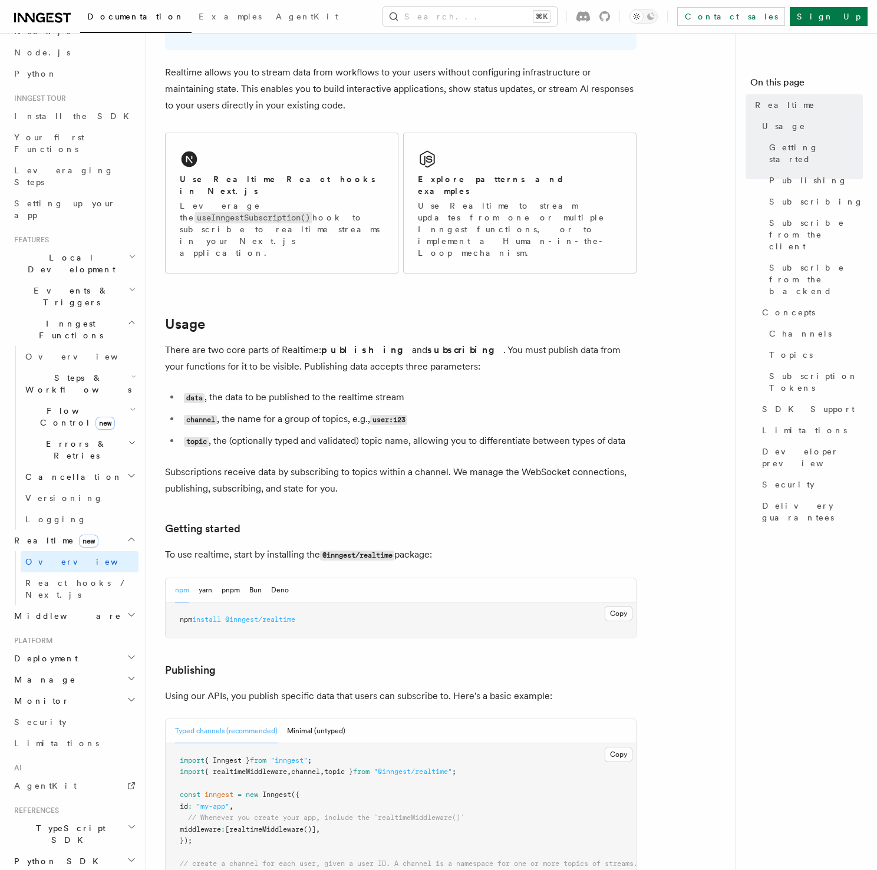
click at [419, 411] on li "channel , the name for a group of topics, e.g., user:123" at bounding box center [408, 419] width 456 height 17
click at [413, 389] on li "data , the data to be published to the realtime stream" at bounding box center [408, 397] width 456 height 17
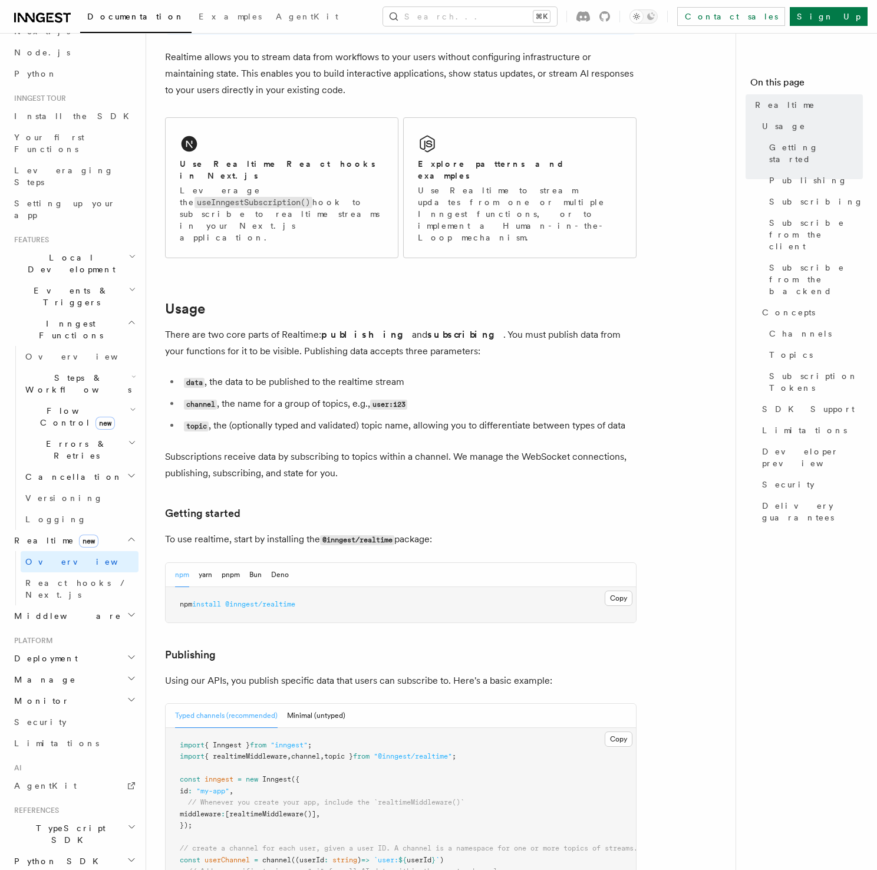
scroll to position [225, 0]
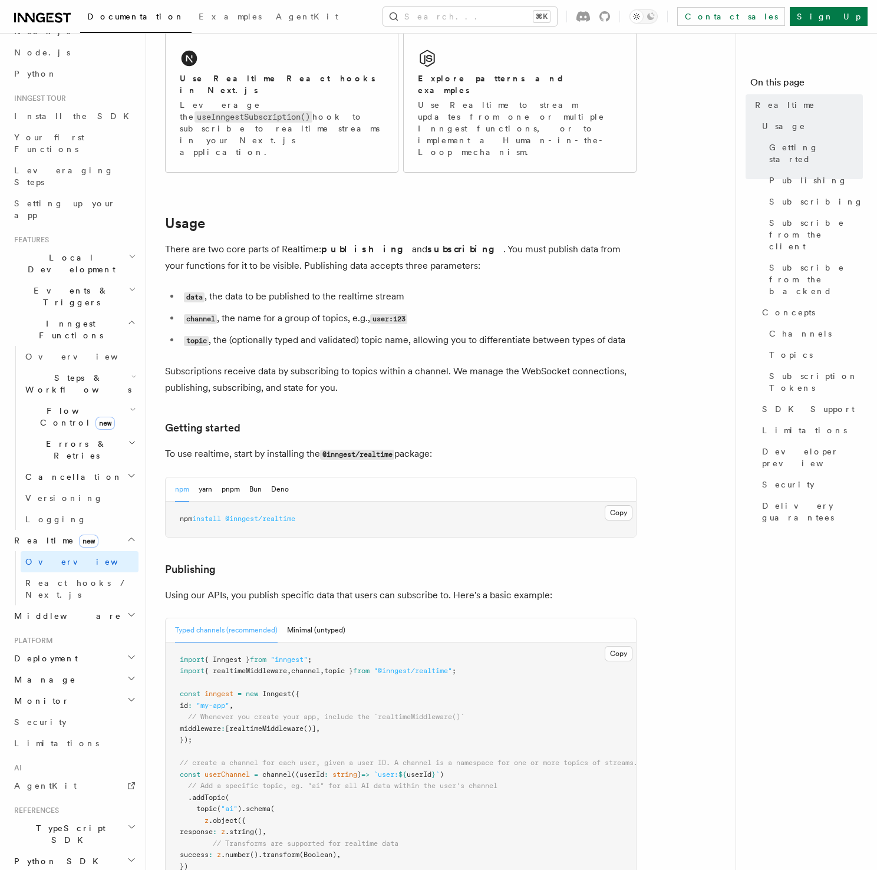
click at [449, 446] on p "To use realtime, start by installing the @inngest/realtime package:" at bounding box center [401, 454] width 472 height 17
click at [430, 420] on h3 "Getting started" at bounding box center [401, 428] width 472 height 17
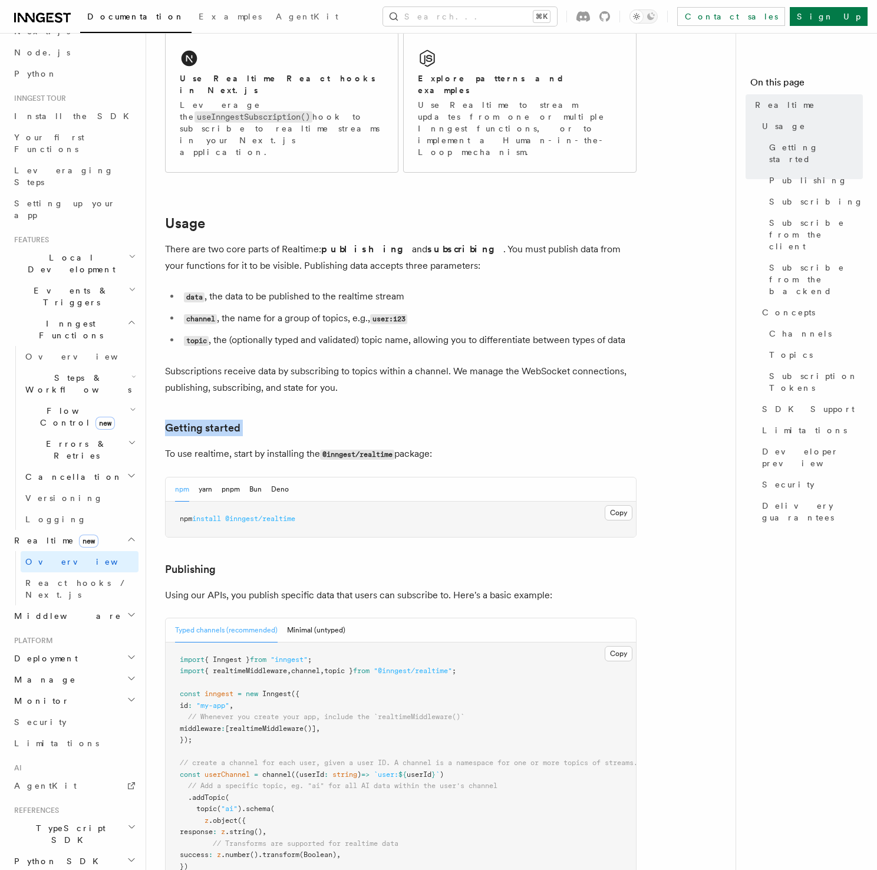
click at [430, 420] on h3 "Getting started" at bounding box center [401, 428] width 472 height 17
click at [449, 446] on p "To use realtime, start by installing the @inngest/realtime package:" at bounding box center [401, 454] width 472 height 17
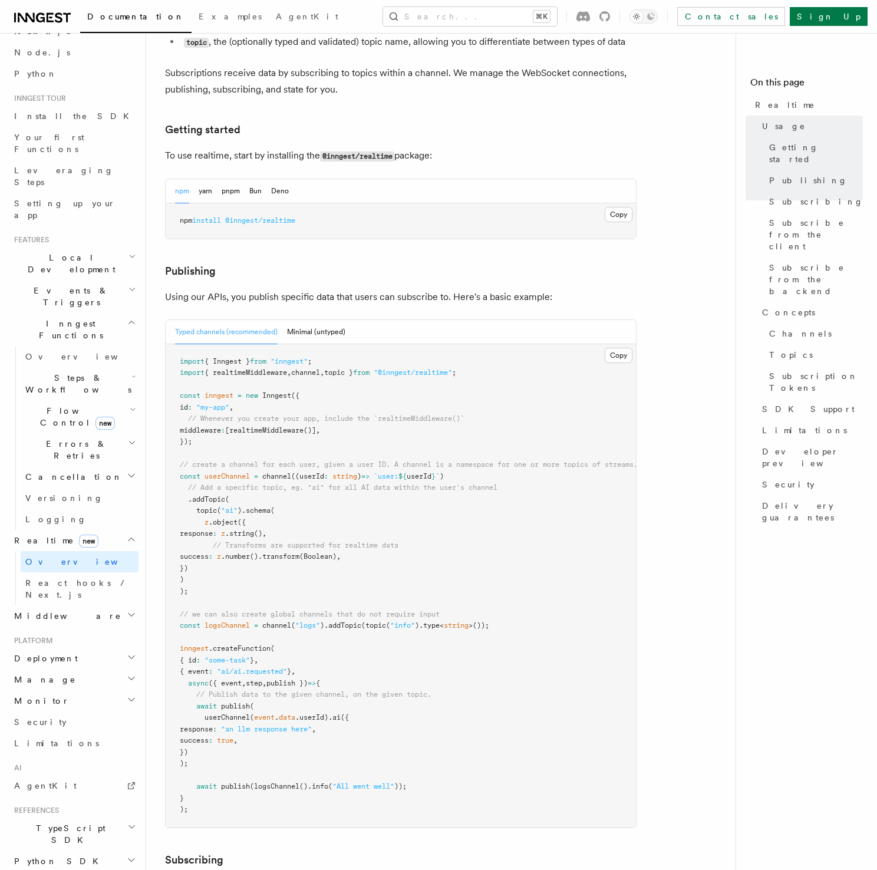
scroll to position [528, 0]
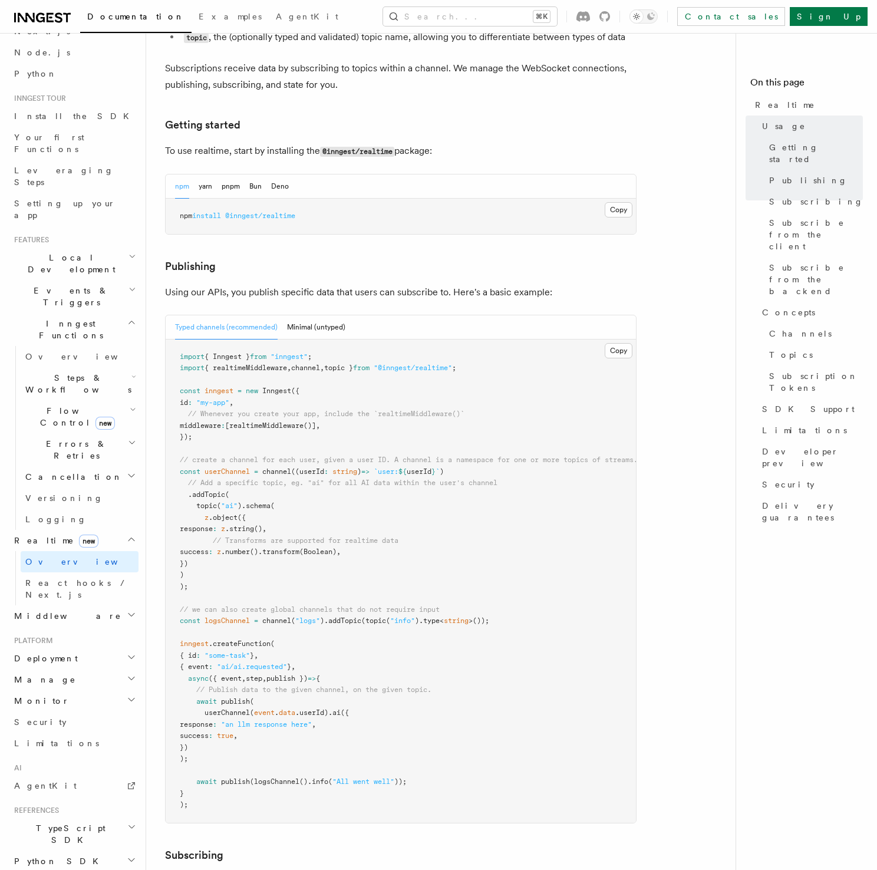
click at [382, 390] on pre "import { Inngest } from "inngest" ; import { realtimeMiddleware , channel , top…" at bounding box center [401, 581] width 470 height 483
click at [372, 388] on pre "import { Inngest } from "inngest" ; import { realtimeMiddleware , channel , top…" at bounding box center [401, 581] width 470 height 483
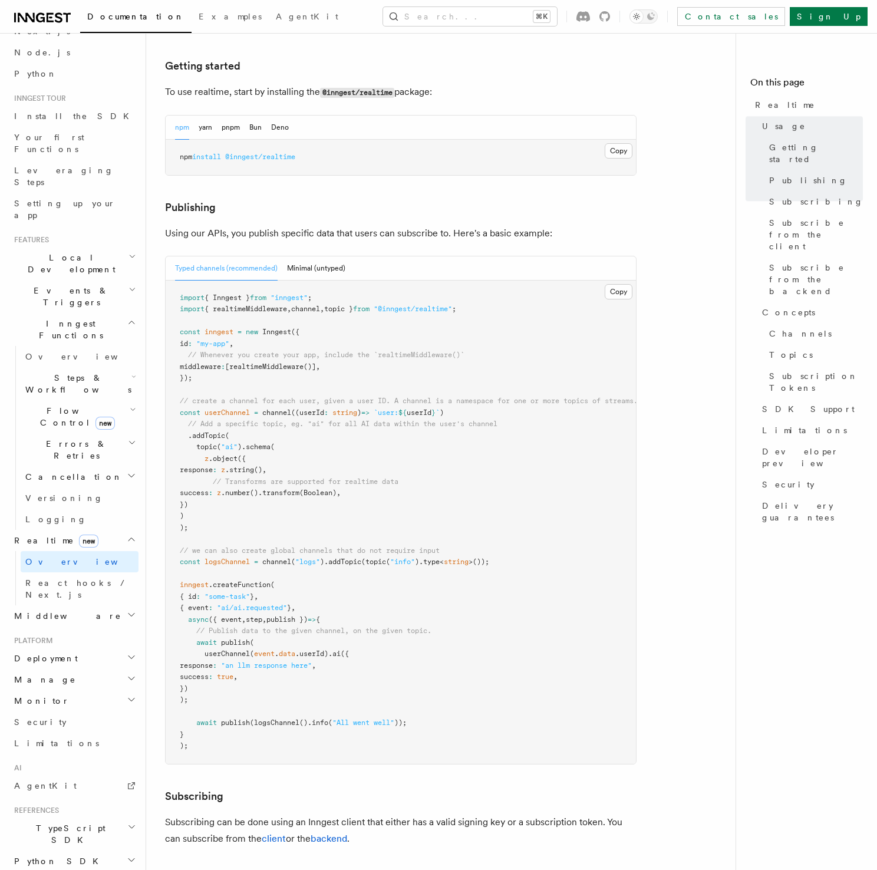
scroll to position [589, 0]
click at [541, 384] on pre "import { Inngest } from "inngest" ; import { realtimeMiddleware , channel , top…" at bounding box center [401, 520] width 470 height 483
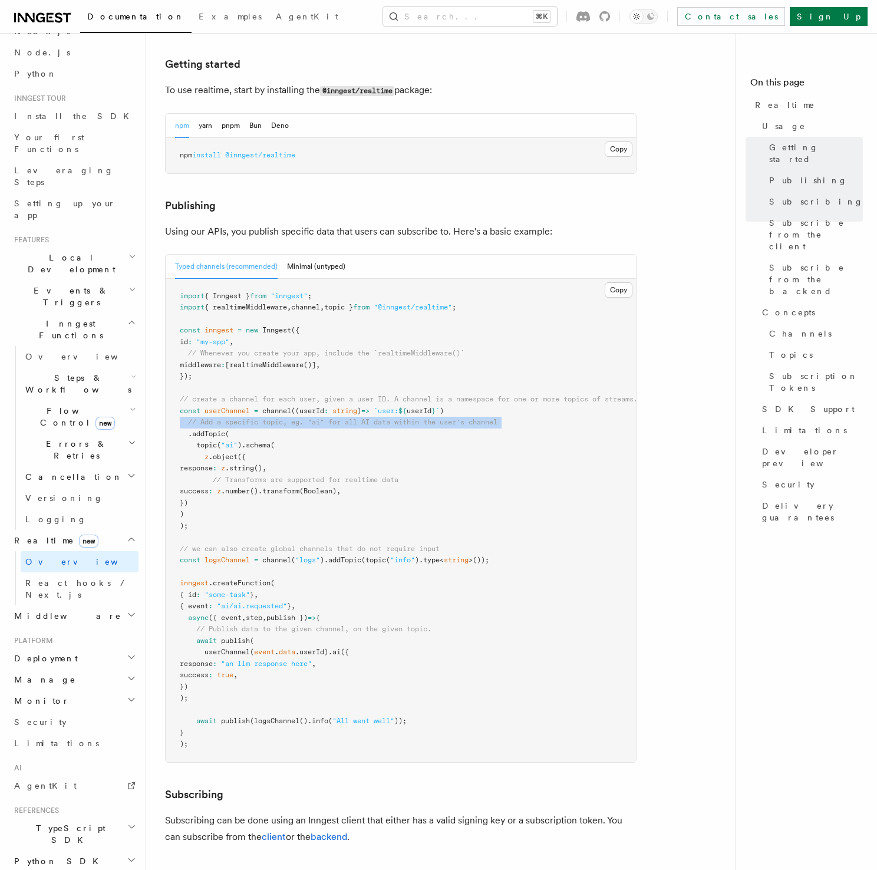
click at [541, 384] on pre "import { Inngest } from "inngest" ; import { realtimeMiddleware , channel , top…" at bounding box center [401, 520] width 470 height 483
click at [533, 373] on pre "import { Inngest } from "inngest" ; import { realtimeMiddleware , channel , top…" at bounding box center [401, 520] width 470 height 483
click at [534, 384] on pre "import { Inngest } from "inngest" ; import { realtimeMiddleware , channel , top…" at bounding box center [401, 520] width 470 height 483
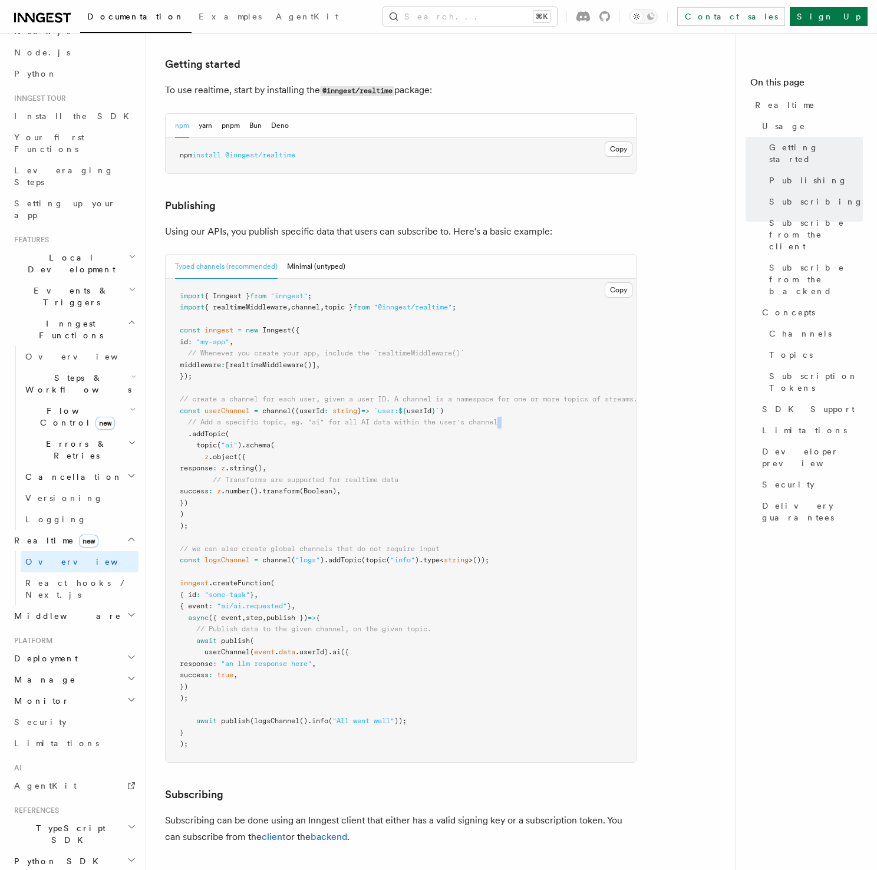
click at [534, 384] on pre "import { Inngest } from "inngest" ; import { realtimeMiddleware , channel , top…" at bounding box center [401, 520] width 470 height 483
click at [531, 375] on pre "import { Inngest } from "inngest" ; import { realtimeMiddleware , channel , top…" at bounding box center [401, 520] width 470 height 483
click at [534, 384] on pre "import { Inngest } from "inngest" ; import { realtimeMiddleware , channel , top…" at bounding box center [401, 520] width 470 height 483
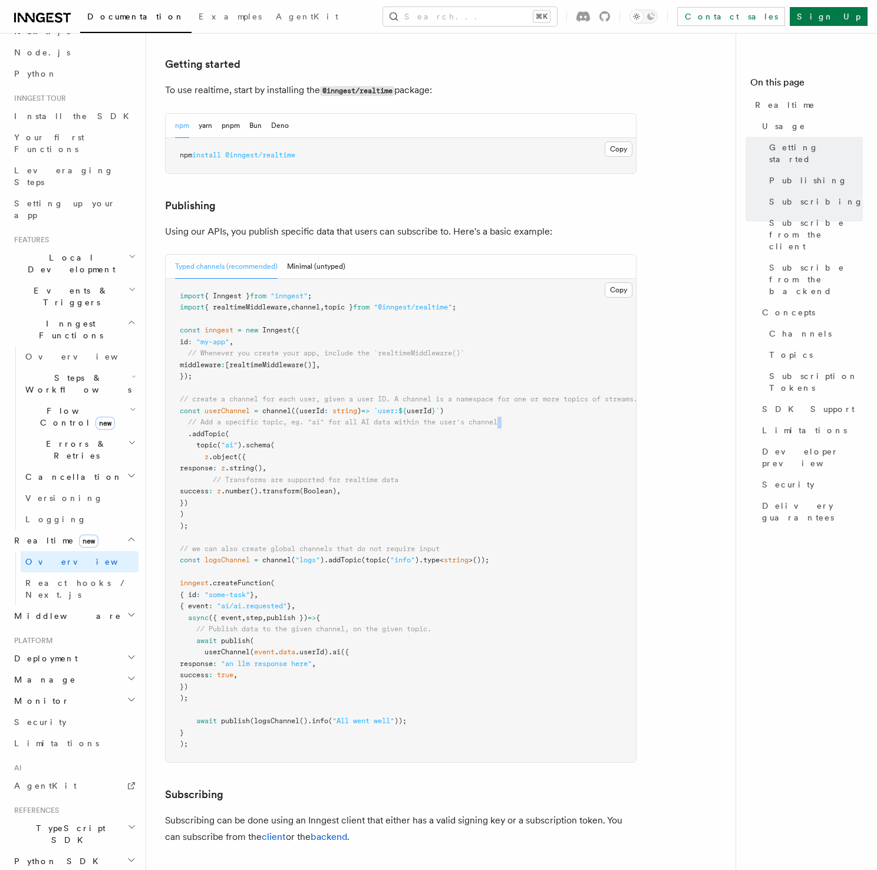
click at [534, 384] on pre "import { Inngest } from "inngest" ; import { realtimeMiddleware , channel , top…" at bounding box center [401, 520] width 470 height 483
click at [525, 373] on pre "import { Inngest } from "inngest" ; import { realtimeMiddleware , channel , top…" at bounding box center [401, 520] width 470 height 483
click at [523, 373] on pre "import { Inngest } from "inngest" ; import { realtimeMiddleware , channel , top…" at bounding box center [401, 520] width 470 height 483
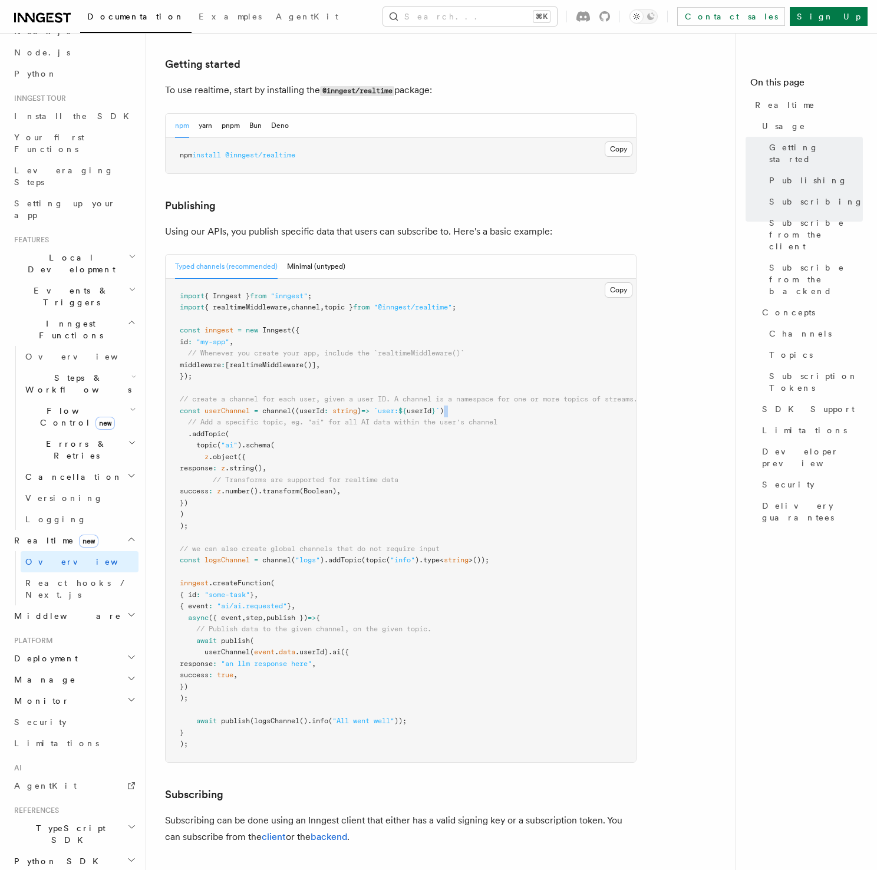
click at [523, 373] on pre "import { Inngest } from "inngest" ; import { realtimeMiddleware , channel , top…" at bounding box center [401, 520] width 470 height 483
click at [526, 387] on pre "import { Inngest } from "inngest" ; import { realtimeMiddleware , channel , top…" at bounding box center [401, 520] width 470 height 483
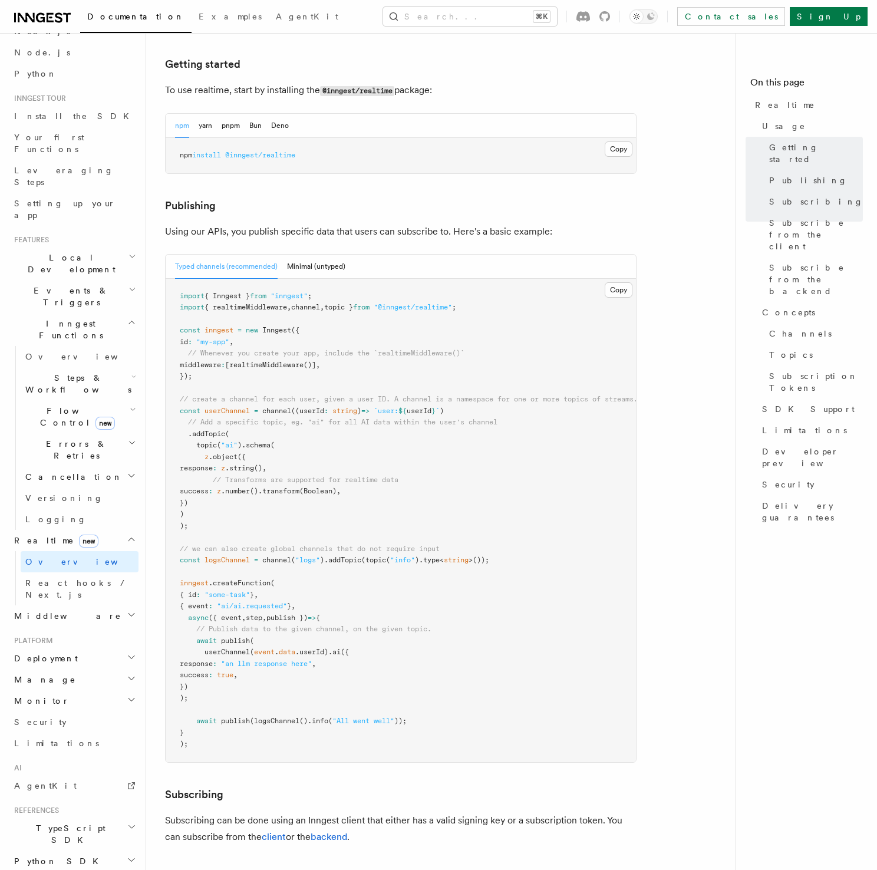
click at [522, 375] on pre "import { Inngest } from "inngest" ; import { realtimeMiddleware , channel , top…" at bounding box center [401, 520] width 470 height 483
click at [523, 388] on pre "import { Inngest } from "inngest" ; import { realtimeMiddleware , channel , top…" at bounding box center [401, 520] width 470 height 483
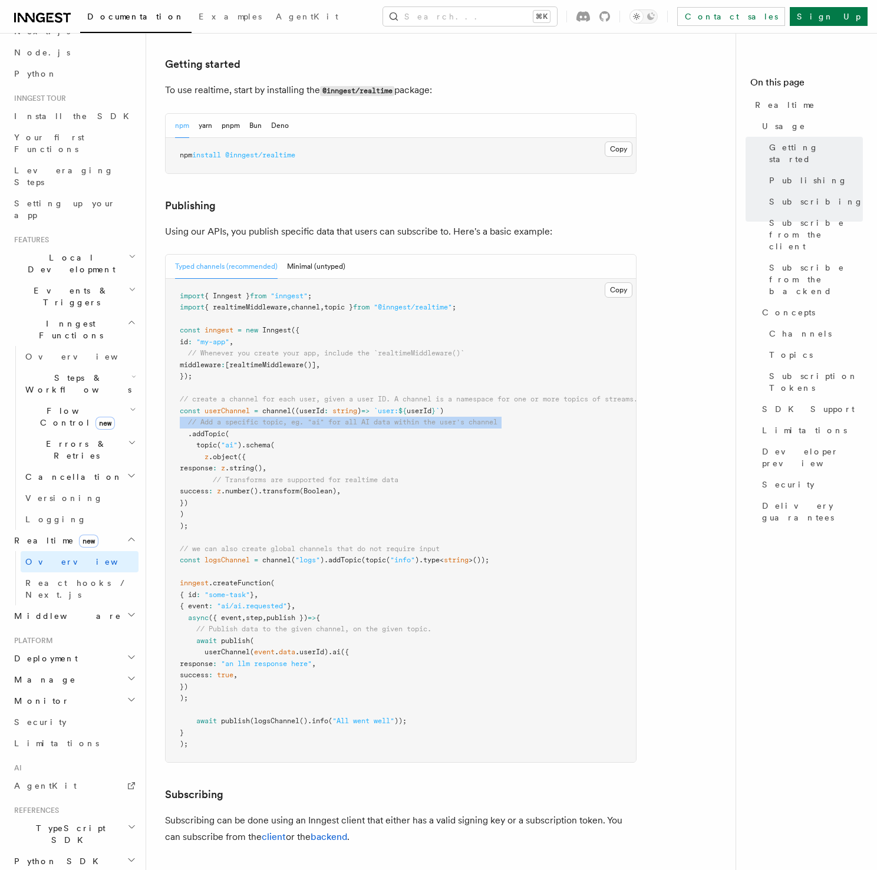
click at [523, 388] on pre "import { Inngest } from "inngest" ; import { realtimeMiddleware , channel , top…" at bounding box center [401, 520] width 470 height 483
click at [516, 398] on pre "import { Inngest } from "inngest" ; import { realtimeMiddleware , channel , top…" at bounding box center [401, 520] width 470 height 483
click at [510, 409] on pre "import { Inngest } from "inngest" ; import { realtimeMiddleware , channel , top…" at bounding box center [401, 520] width 470 height 483
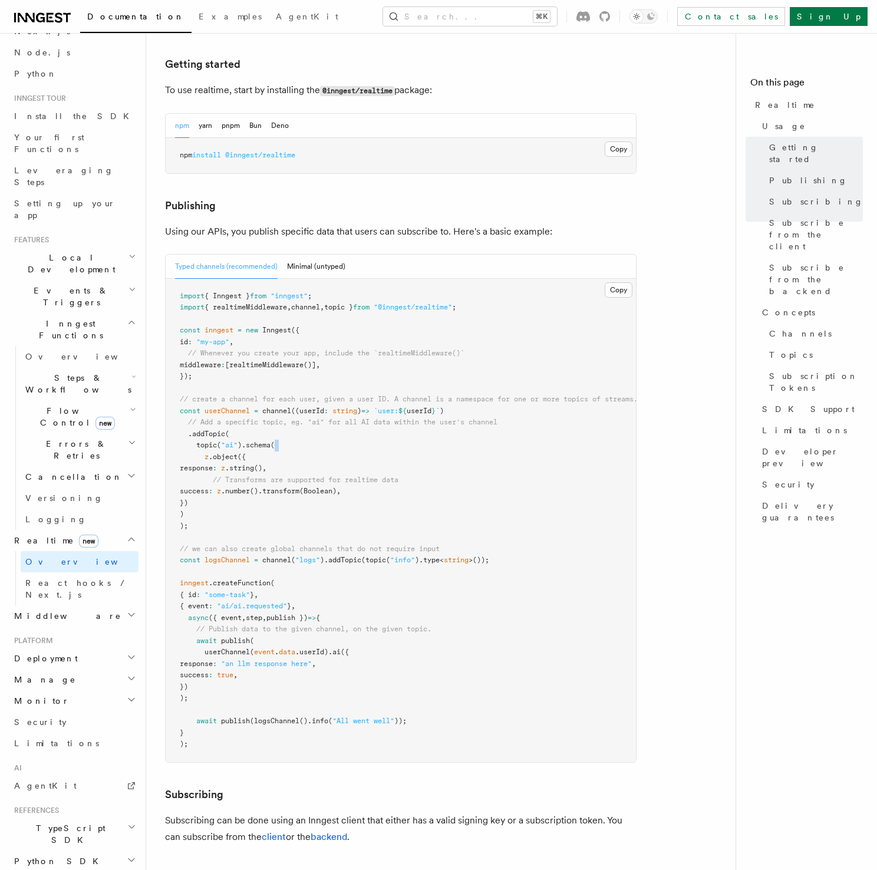
click at [510, 409] on pre "import { Inngest } from "inngest" ; import { realtimeMiddleware , channel , top…" at bounding box center [401, 520] width 470 height 483
click at [503, 416] on pre "import { Inngest } from "inngest" ; import { realtimeMiddleware , channel , top…" at bounding box center [401, 520] width 470 height 483
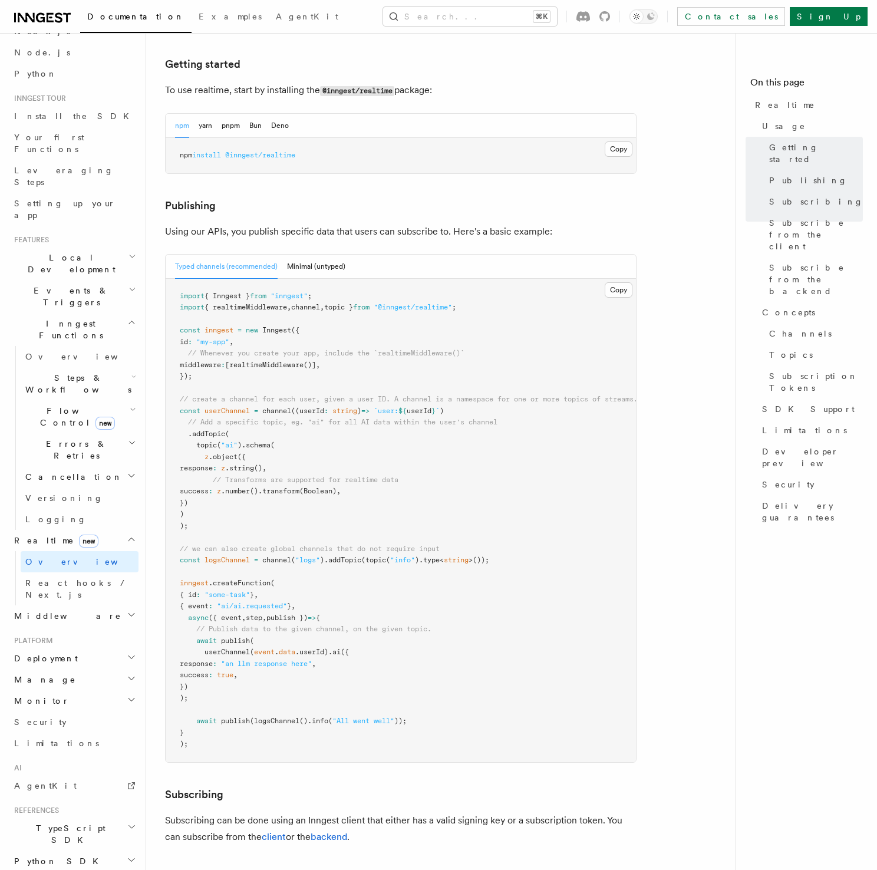
click at [483, 429] on pre "import { Inngest } from "inngest" ; import { realtimeMiddleware , channel , top…" at bounding box center [401, 520] width 470 height 483
click at [481, 424] on pre "import { Inngest } from "inngest" ; import { realtimeMiddleware , channel , top…" at bounding box center [401, 520] width 470 height 483
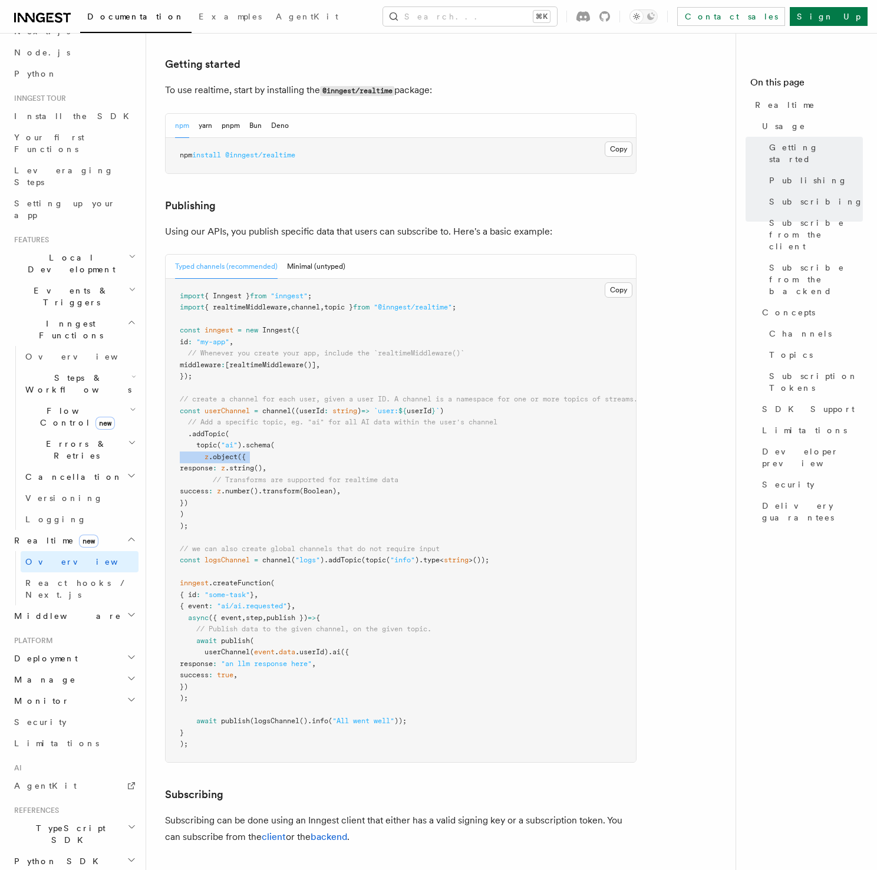
click at [481, 424] on pre "import { Inngest } from "inngest" ; import { realtimeMiddleware , channel , top…" at bounding box center [401, 520] width 470 height 483
click at [476, 413] on pre "import { Inngest } from "inngest" ; import { realtimeMiddleware , channel , top…" at bounding box center [401, 520] width 470 height 483
click at [469, 400] on pre "import { Inngest } from "inngest" ; import { realtimeMiddleware , channel , top…" at bounding box center [401, 520] width 470 height 483
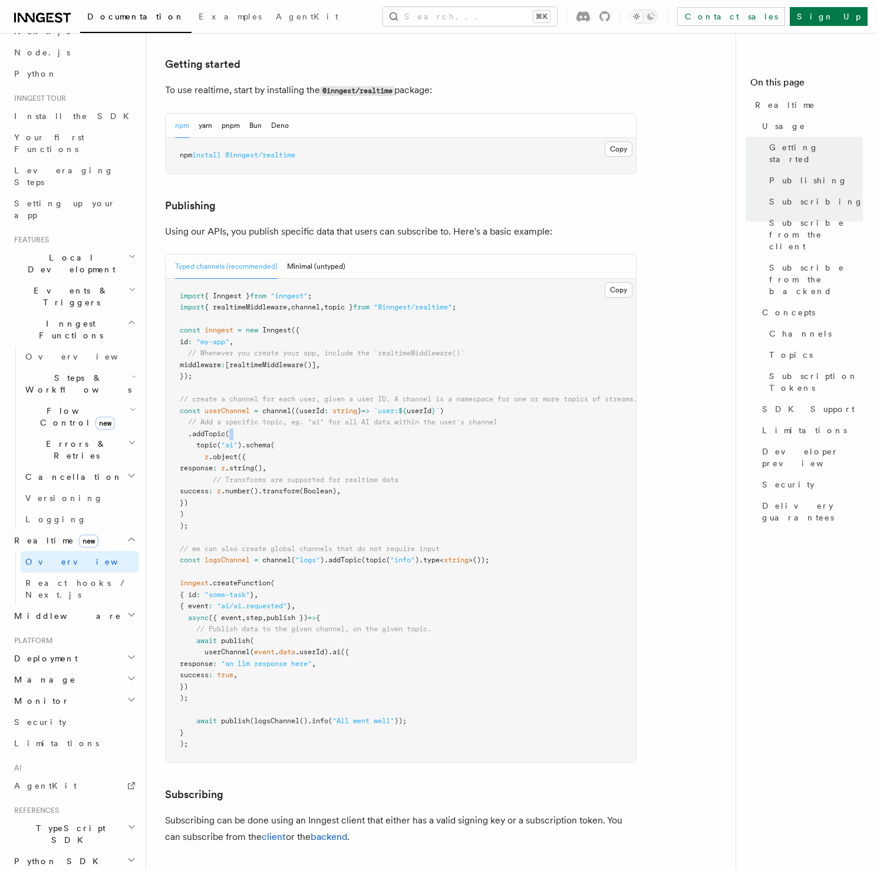
click at [469, 400] on pre "import { Inngest } from "inngest" ; import { realtimeMiddleware , channel , top…" at bounding box center [401, 520] width 470 height 483
click at [425, 413] on pre "import { Inngest } from "inngest" ; import { realtimeMiddleware , channel , top…" at bounding box center [401, 520] width 470 height 483
click at [399, 426] on pre "import { Inngest } from "inngest" ; import { realtimeMiddleware , channel , top…" at bounding box center [401, 520] width 470 height 483
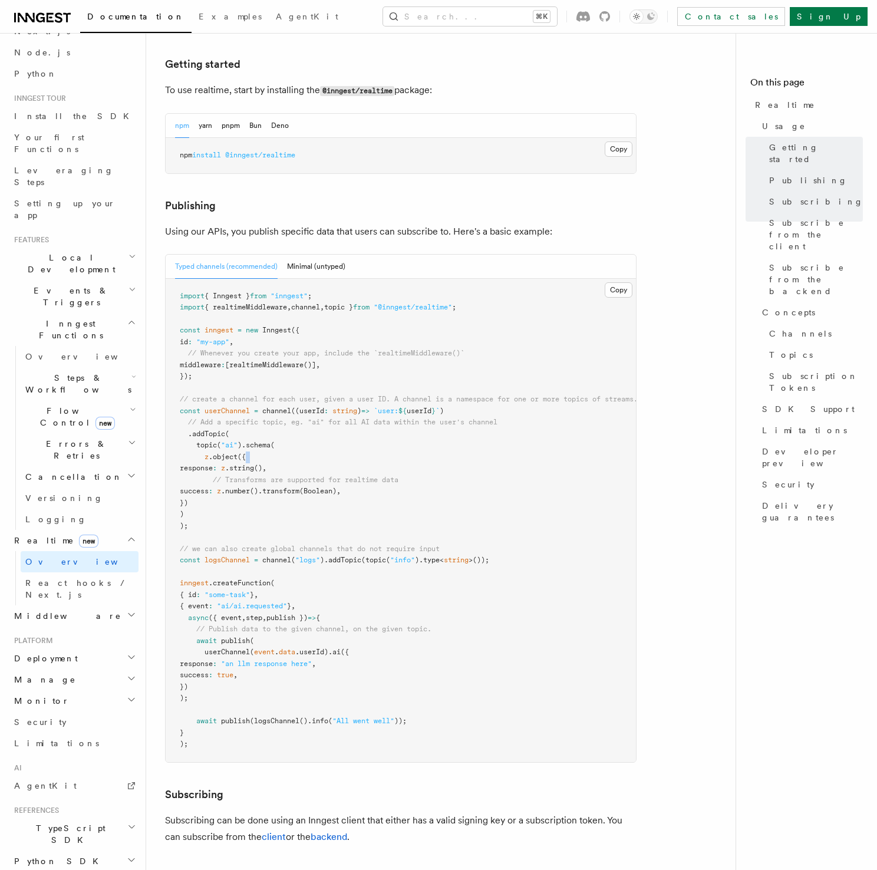
click at [399, 426] on pre "import { Inngest } from "inngest" ; import { realtimeMiddleware , channel , top…" at bounding box center [401, 520] width 470 height 483
click at [402, 434] on pre "import { Inngest } from "inngest" ; import { realtimeMiddleware , channel , top…" at bounding box center [401, 520] width 470 height 483
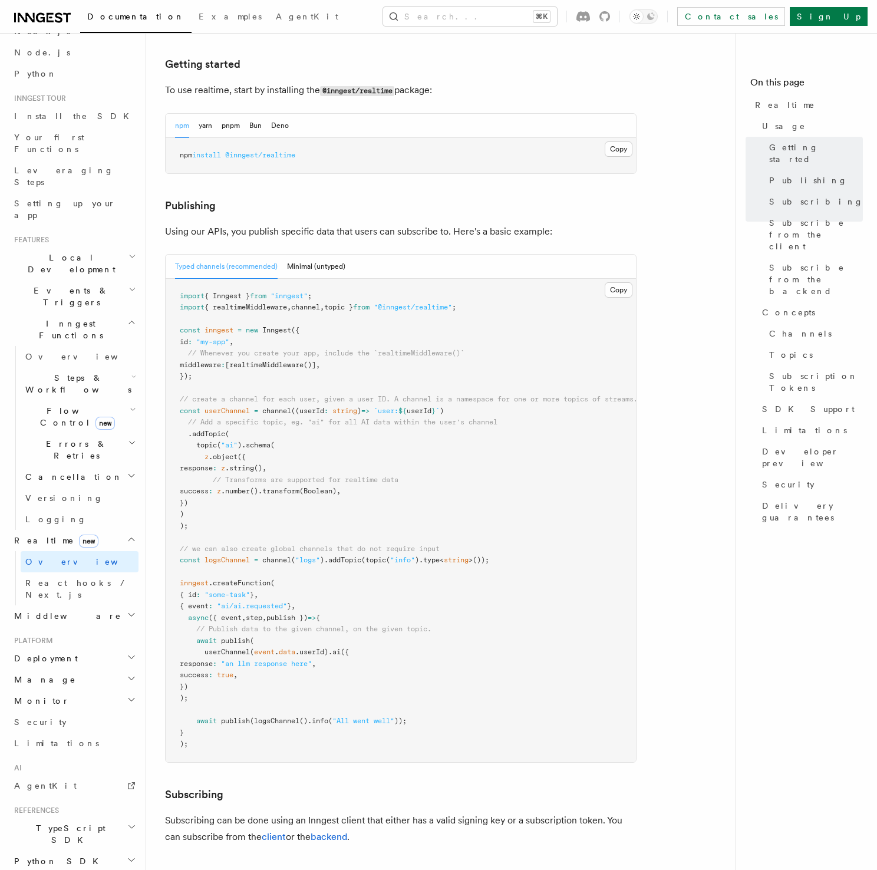
click at [433, 448] on pre "import { Inngest } from "inngest" ; import { realtimeMiddleware , channel , top…" at bounding box center [401, 520] width 470 height 483
click at [428, 454] on pre "import { Inngest } from "inngest" ; import { realtimeMiddleware , channel , top…" at bounding box center [401, 520] width 470 height 483
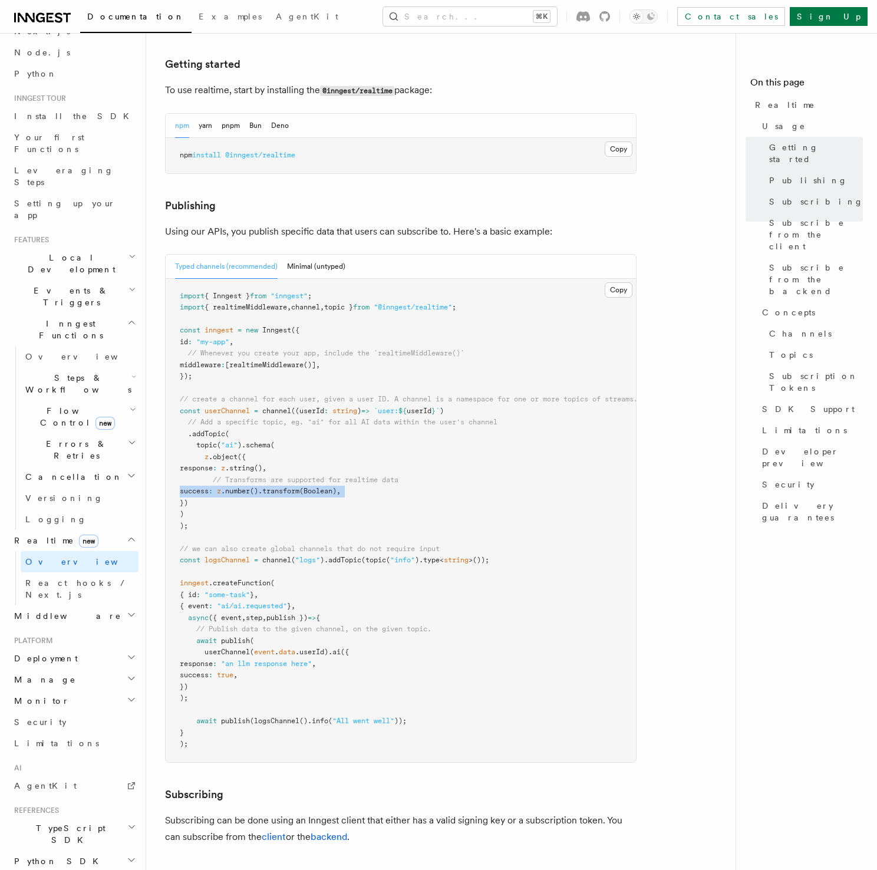
click at [428, 454] on pre "import { Inngest } from "inngest" ; import { realtimeMiddleware , channel , top…" at bounding box center [401, 520] width 470 height 483
click at [436, 453] on pre "import { Inngest } from "inngest" ; import { realtimeMiddleware , channel , top…" at bounding box center [401, 520] width 470 height 483
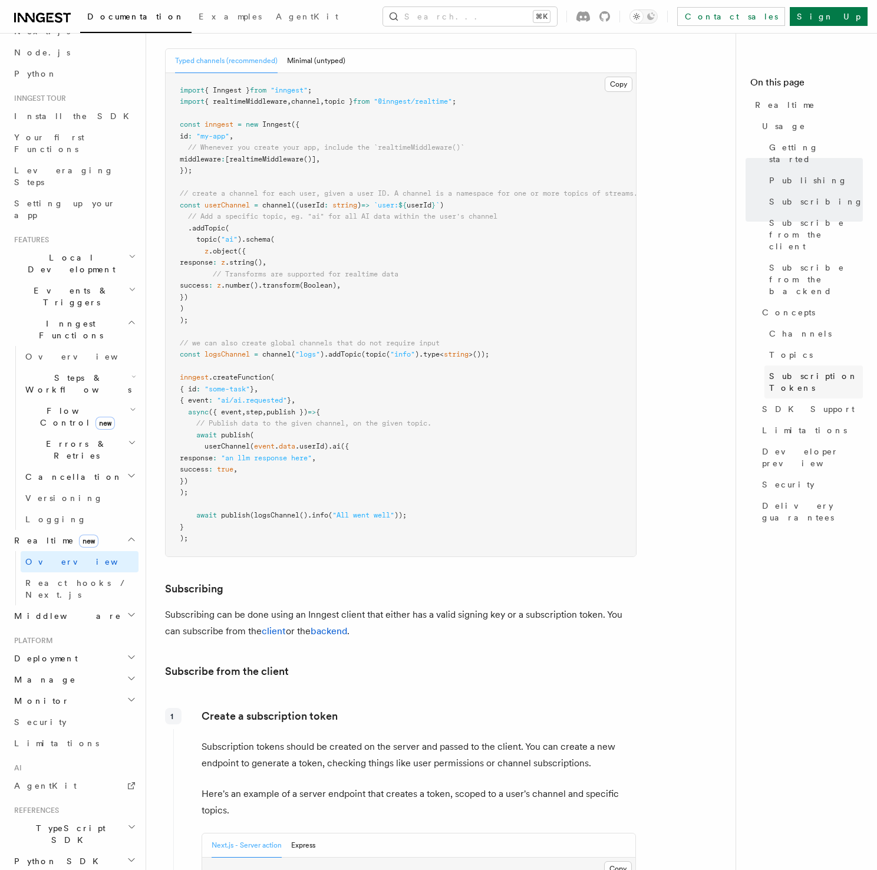
scroll to position [822, 0]
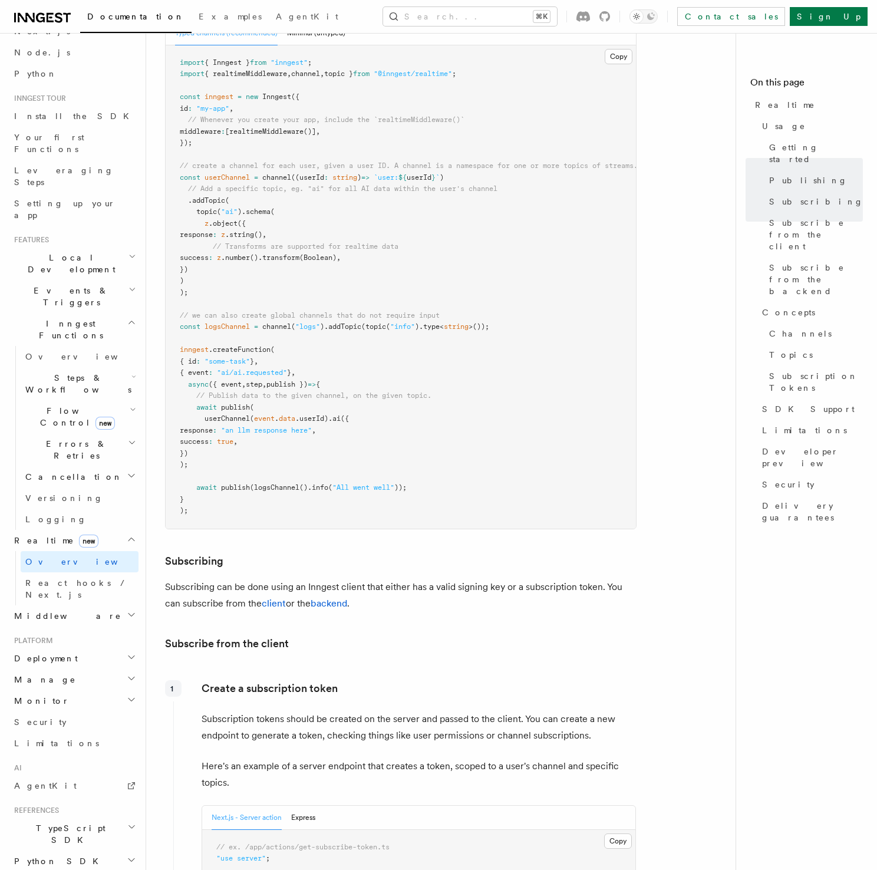
click at [391, 579] on p "Subscribing can be done using an Inngest client that either has a valid signing…" at bounding box center [401, 595] width 472 height 33
click at [392, 579] on p "Subscribing can be done using an Inngest client that either has a valid signing…" at bounding box center [401, 595] width 472 height 33
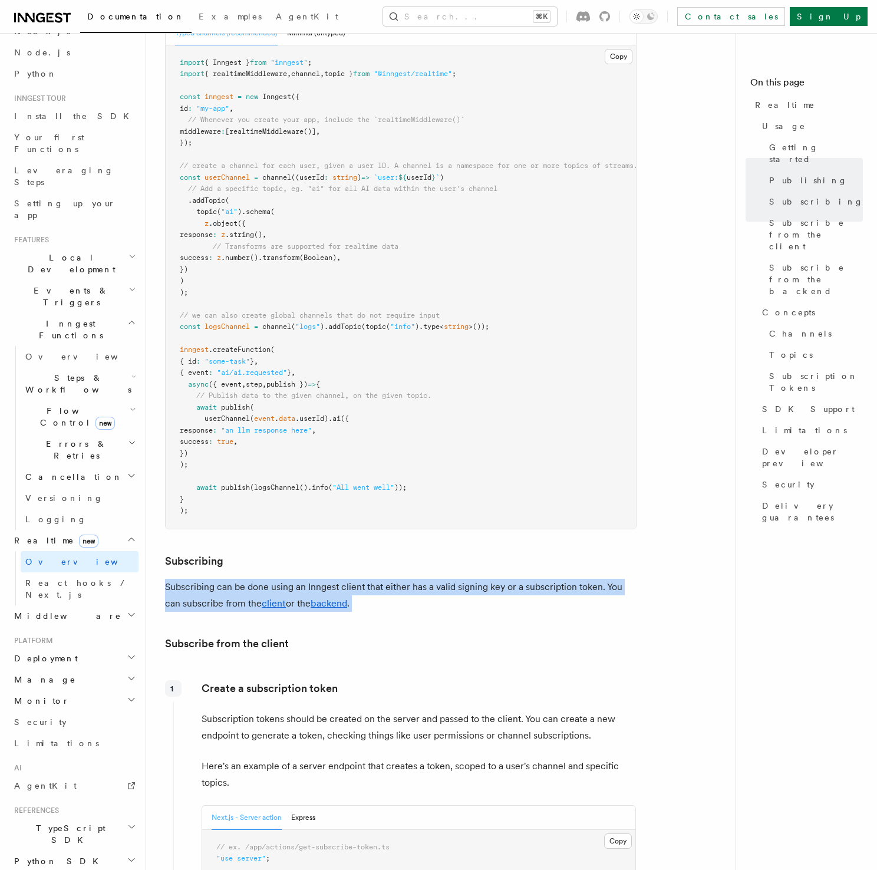
click at [392, 579] on p "Subscribing can be done using an Inngest client that either has a valid signing…" at bounding box center [401, 595] width 472 height 33
click at [432, 579] on p "Subscribing can be done using an Inngest client that either has a valid signing…" at bounding box center [401, 595] width 472 height 33
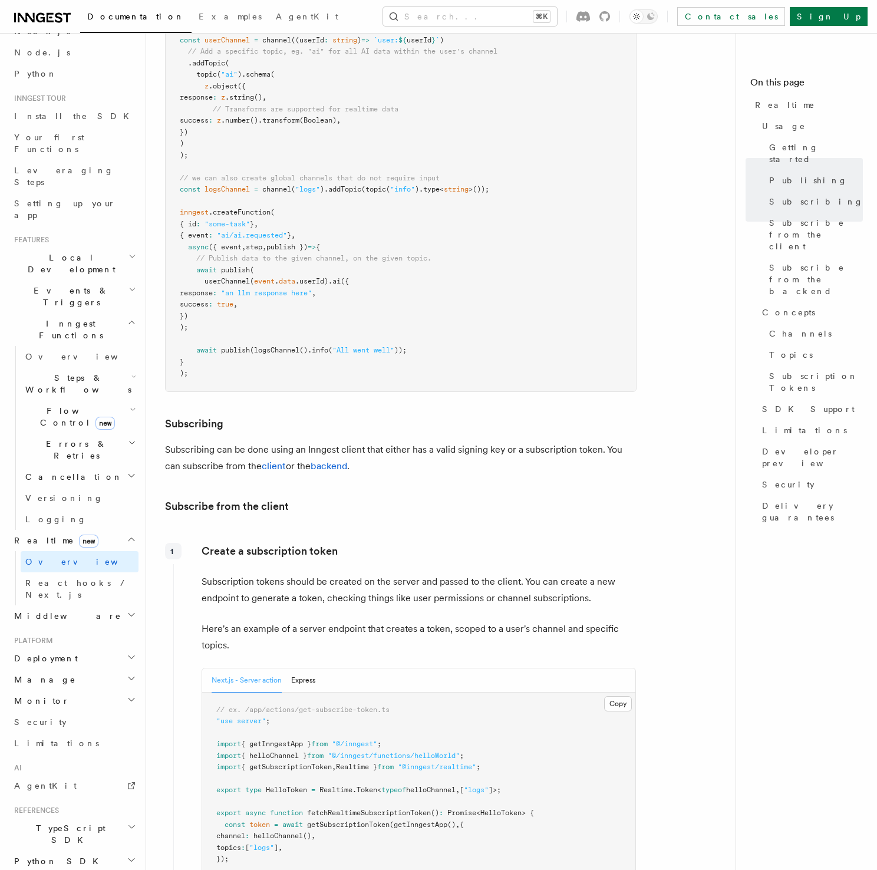
scroll to position [1025, 0]
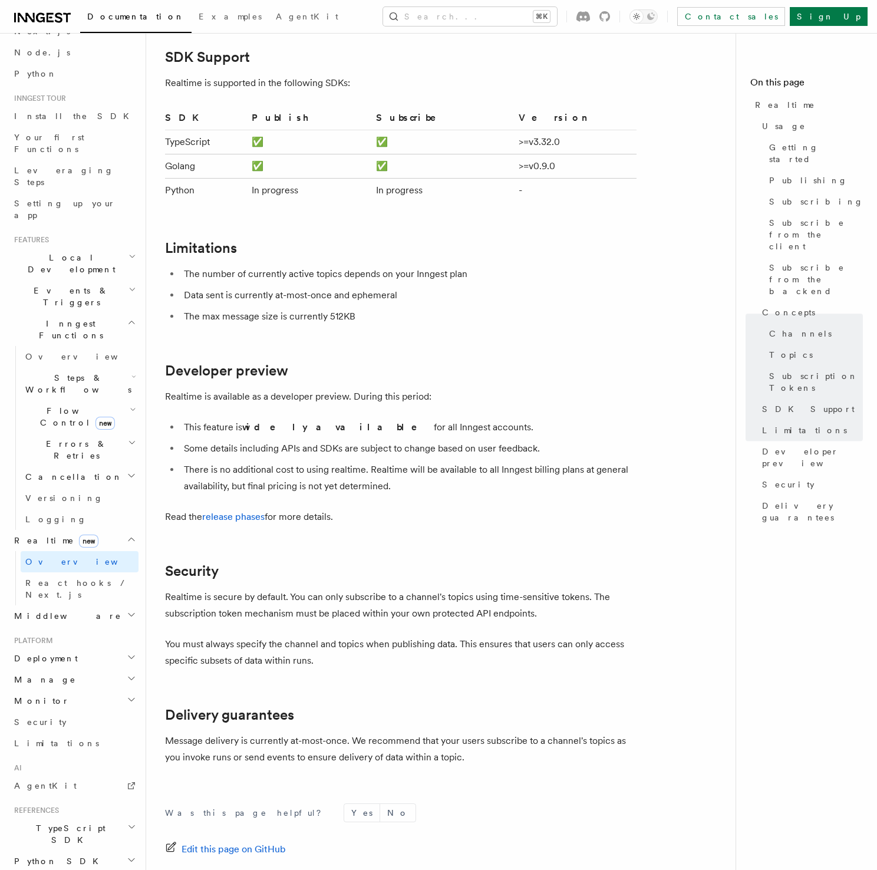
scroll to position [3630, 0]
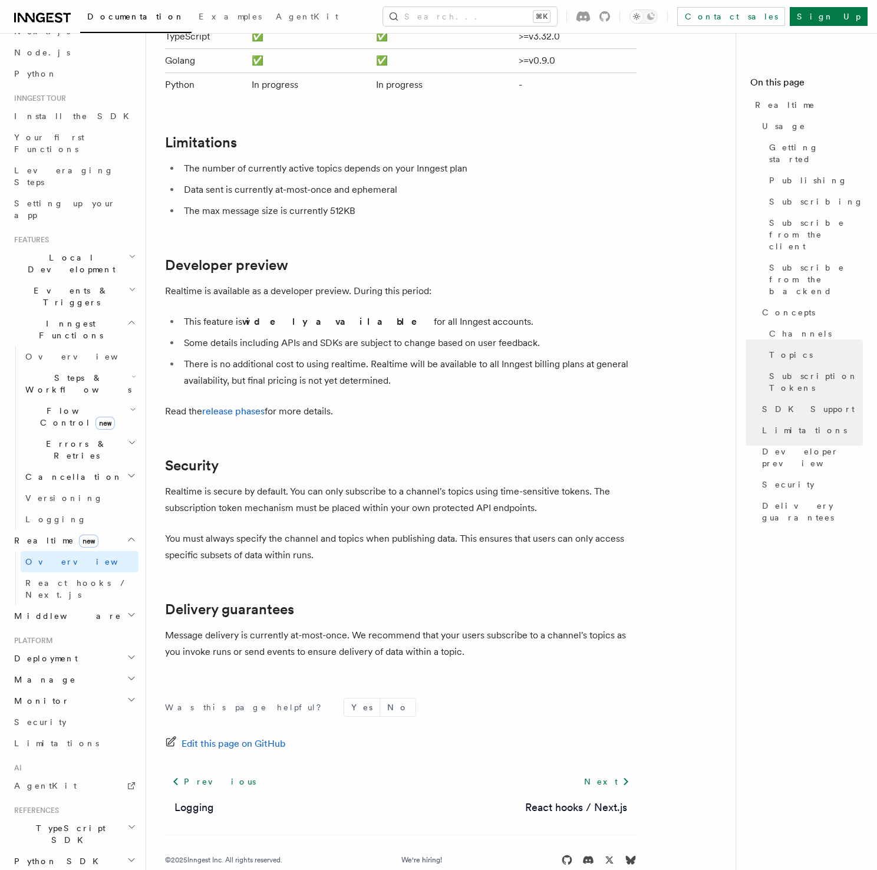
click at [634, 356] on li "There is no additional cost to using realtime. Realtime will be available to al…" at bounding box center [408, 372] width 456 height 33
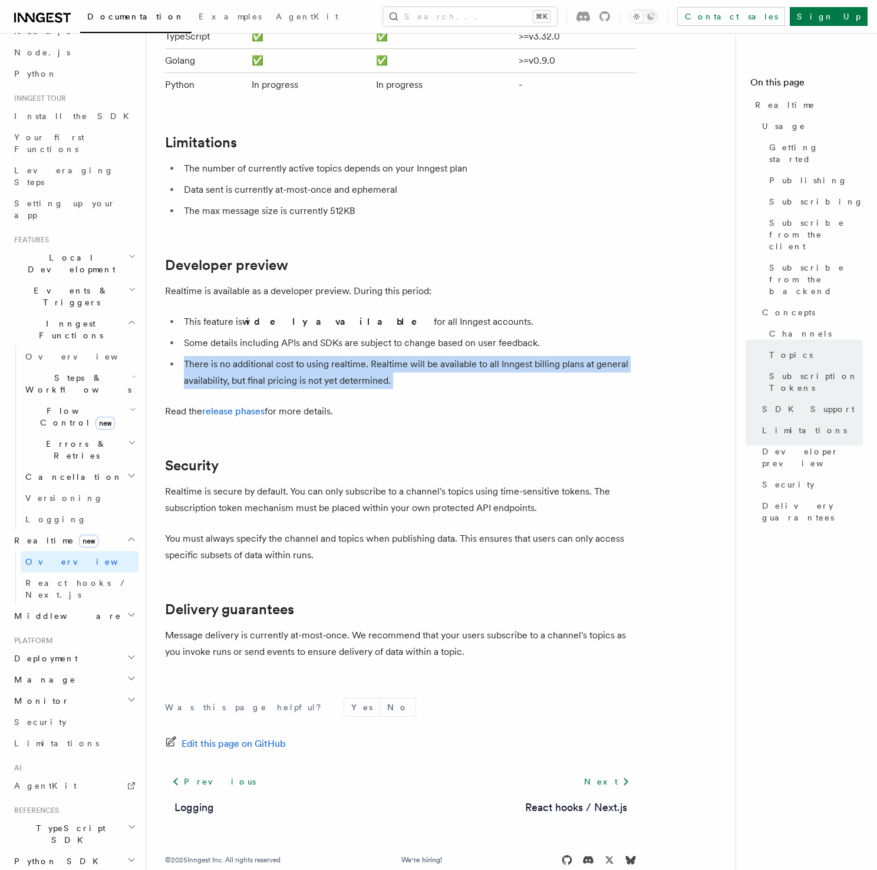
click at [634, 356] on li "There is no additional cost to using realtime. Realtime will be available to al…" at bounding box center [408, 372] width 456 height 33
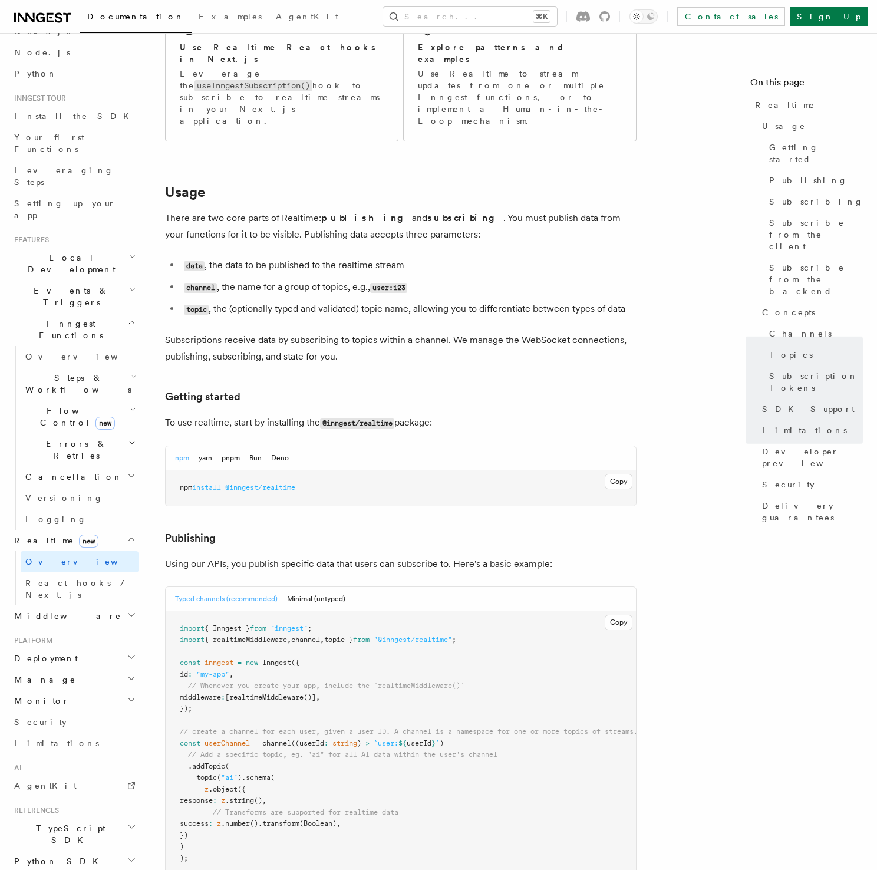
scroll to position [0, 0]
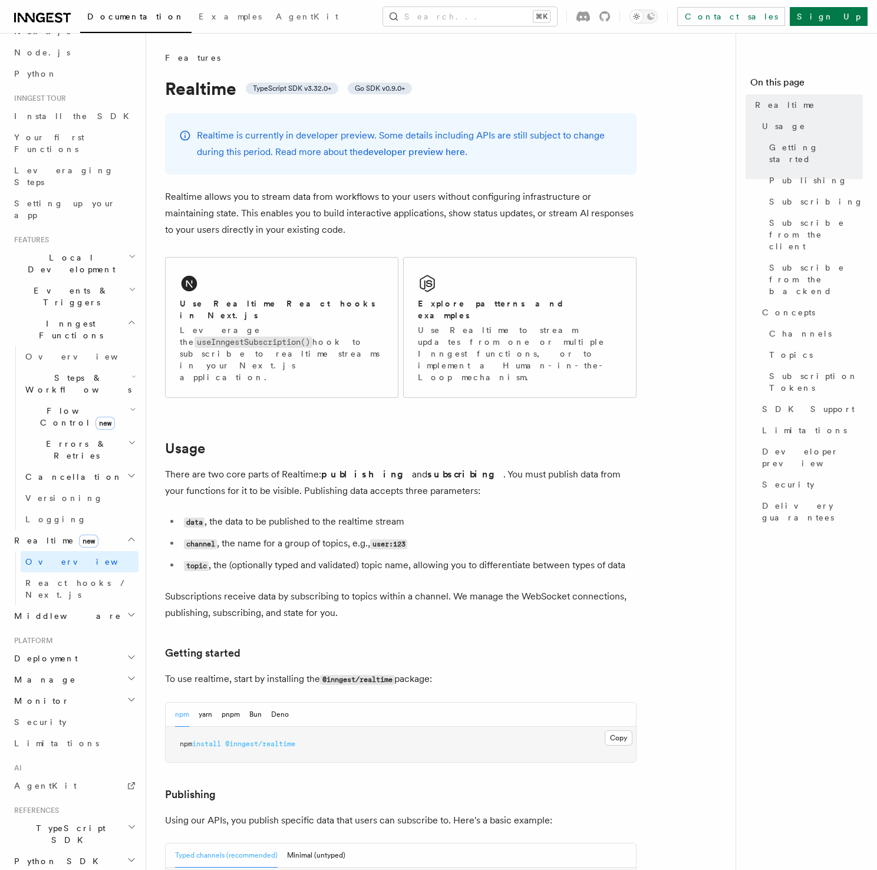
click at [200, 87] on h1 "Realtime TypeScript SDK v3.32.0+ Go SDK v0.9.0+" at bounding box center [401, 88] width 472 height 21
click at [208, 79] on h1 "Realtime TypeScript SDK v3.32.0+ Go SDK v0.9.0+" at bounding box center [401, 88] width 472 height 21
click at [300, 62] on div "Features" at bounding box center [401, 58] width 472 height 12
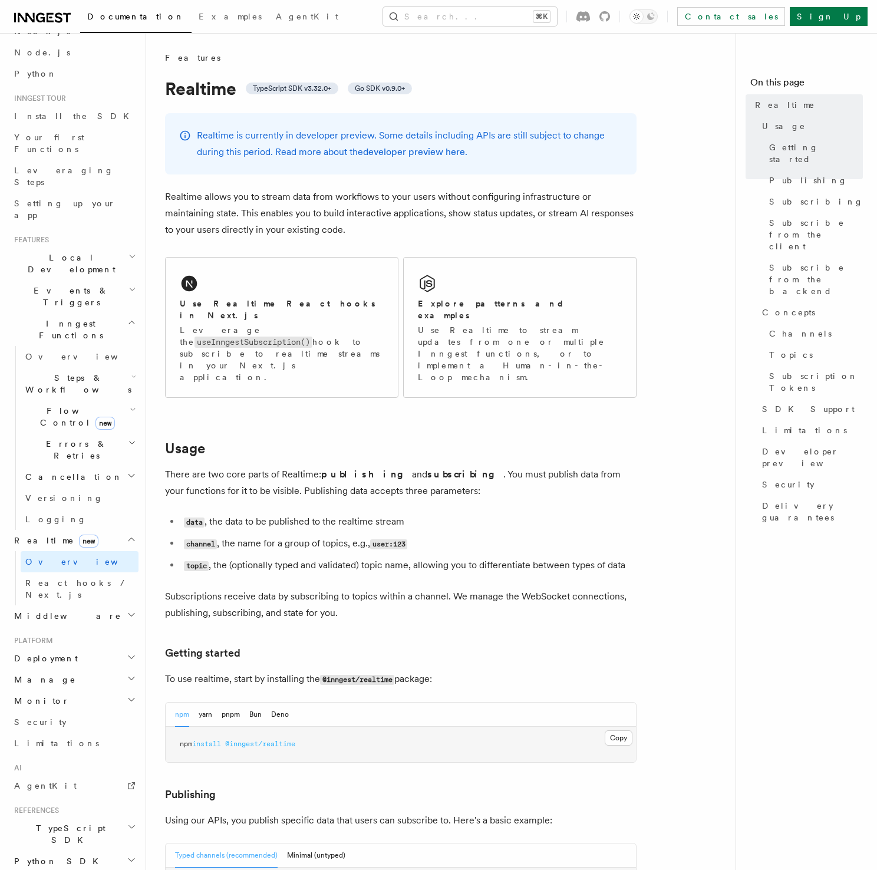
click at [300, 62] on div "Features" at bounding box center [401, 58] width 472 height 12
click at [374, 53] on div "Features" at bounding box center [401, 58] width 472 height 12
